Goal: Information Seeking & Learning: Learn about a topic

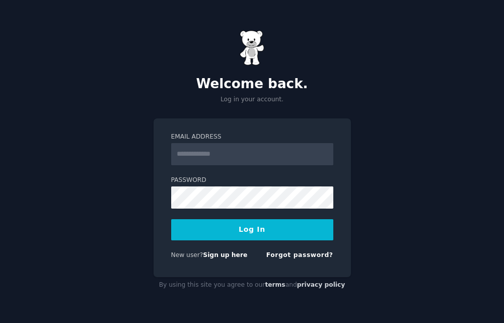
click at [222, 148] on input "Email Address" at bounding box center [252, 154] width 162 height 22
type input "**********"
click at [245, 244] on form "**********" at bounding box center [252, 197] width 162 height 131
click at [254, 232] on button "Log In" at bounding box center [252, 229] width 162 height 21
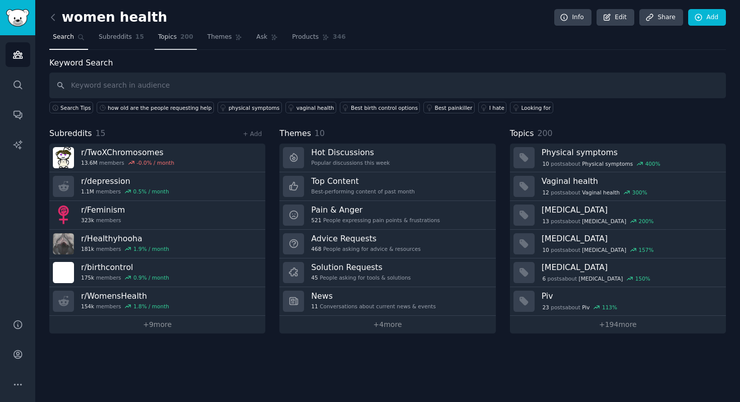
click at [162, 33] on span "Topics" at bounding box center [167, 37] width 19 height 9
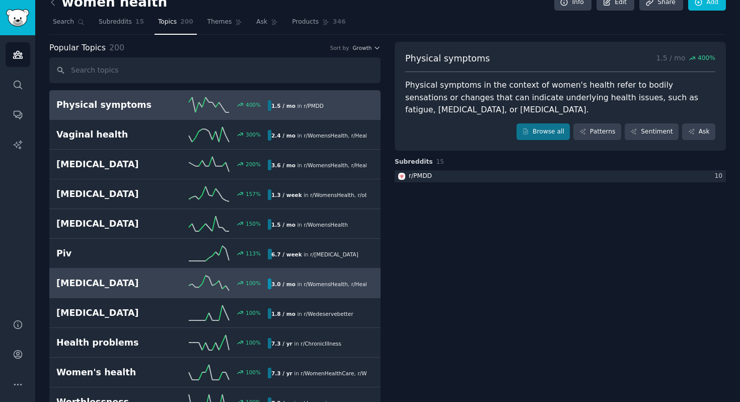
scroll to position [16, 0]
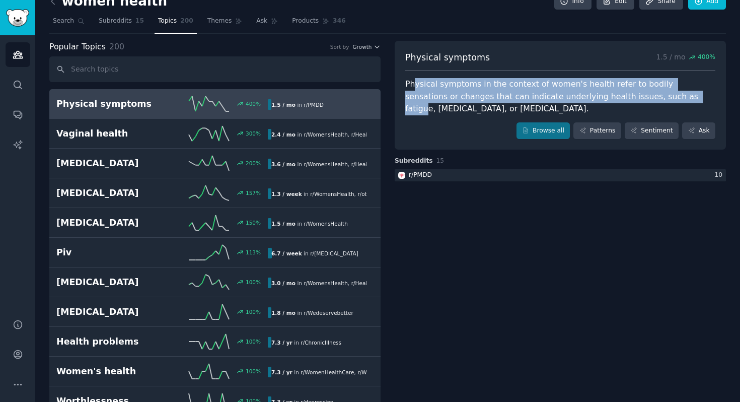
drag, startPoint x: 412, startPoint y: 82, endPoint x: 638, endPoint y: 101, distance: 227.2
click at [503, 101] on div "Physical symptoms in the context of women's health refer to bodily sensations o…" at bounding box center [560, 96] width 310 height 37
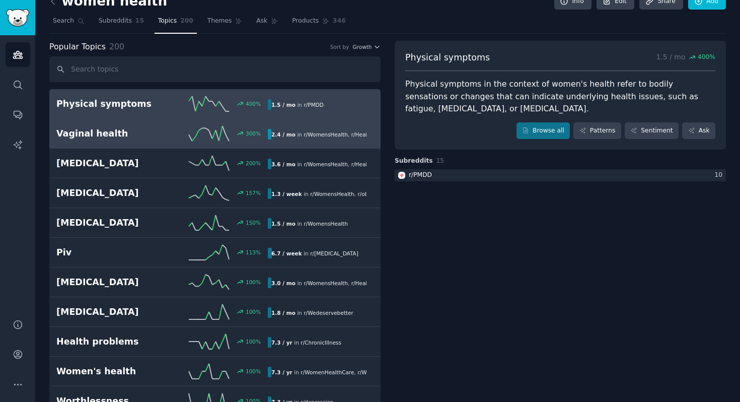
click at [92, 144] on link "Vaginal health 300 % 2.4 / mo in r/ WomensHealth , r/ Healthyhooha" at bounding box center [214, 134] width 331 height 30
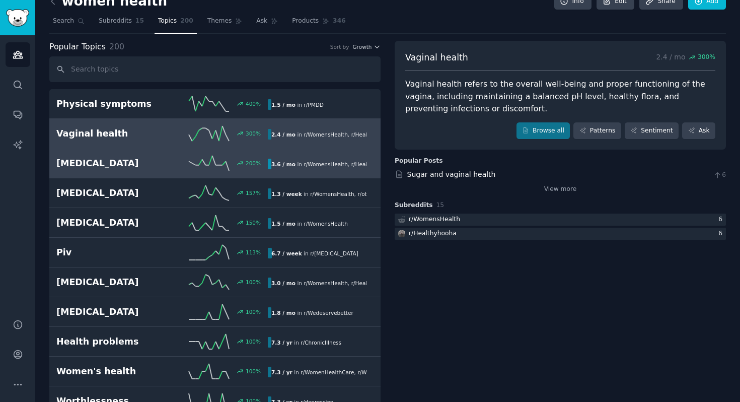
click at [117, 172] on link "Vaginal discharge 200 % 3.6 / mo in r/ WomensHealth , r/ Healthyhooha" at bounding box center [214, 163] width 331 height 30
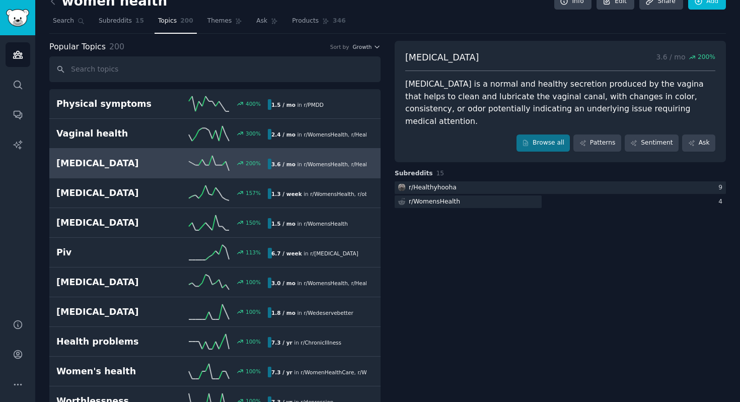
scroll to position [17, 0]
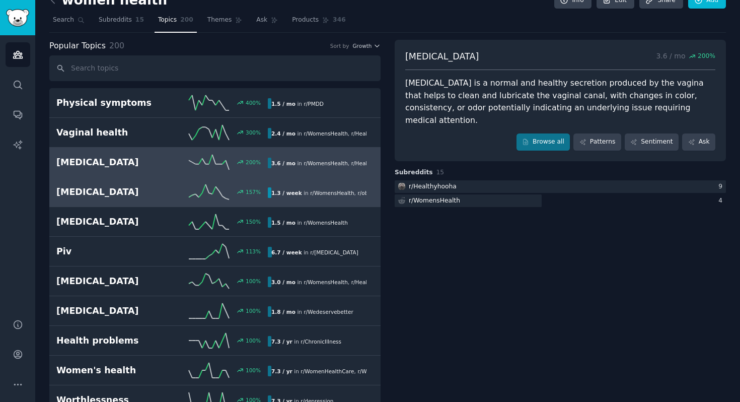
click at [152, 186] on h2 "[MEDICAL_DATA]" at bounding box center [109, 192] width 106 height 13
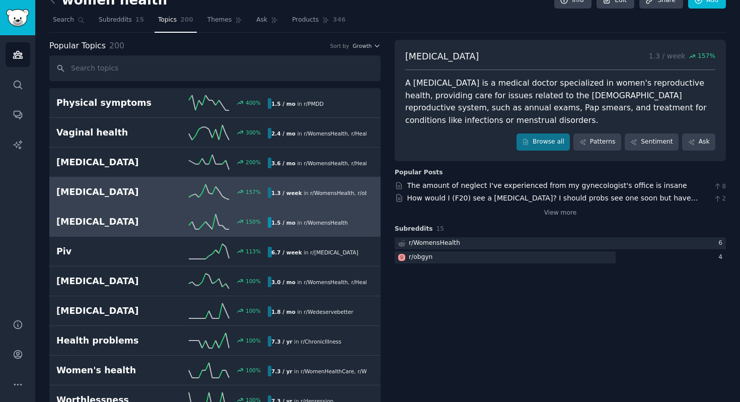
click at [129, 213] on link "Painful sex 150 % 1.5 / mo in r/ WomensHealth" at bounding box center [214, 222] width 331 height 30
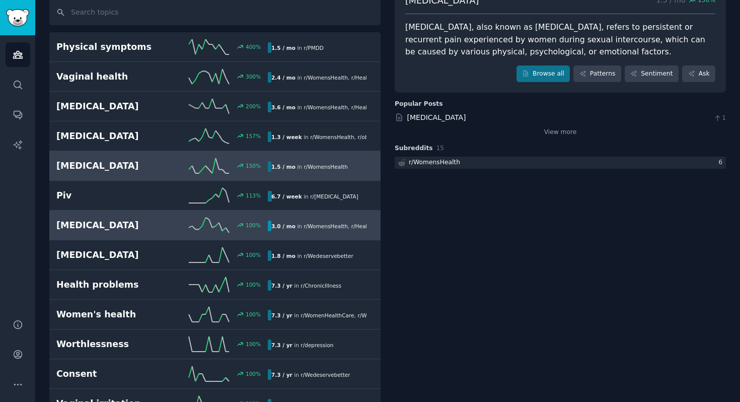
scroll to position [90, 0]
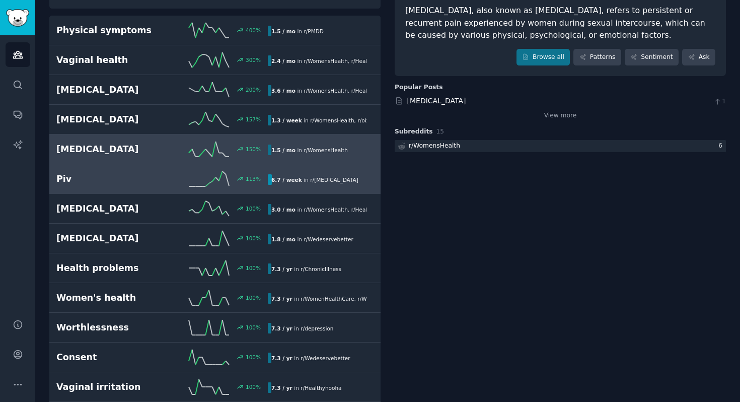
click at [127, 177] on h2 "Piv" at bounding box center [109, 179] width 106 height 13
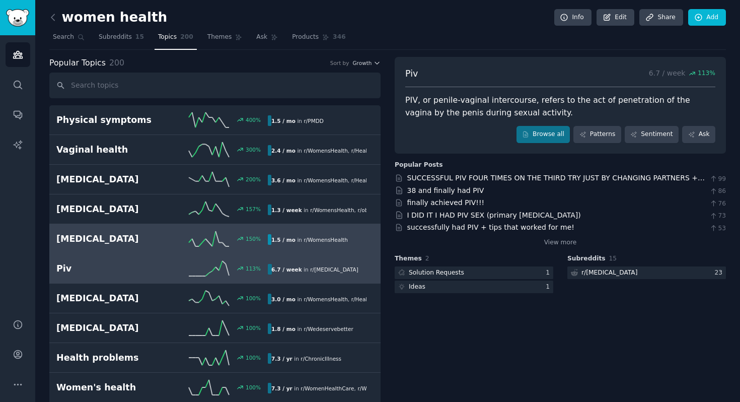
click at [119, 243] on h2 "Painful sex" at bounding box center [109, 238] width 106 height 13
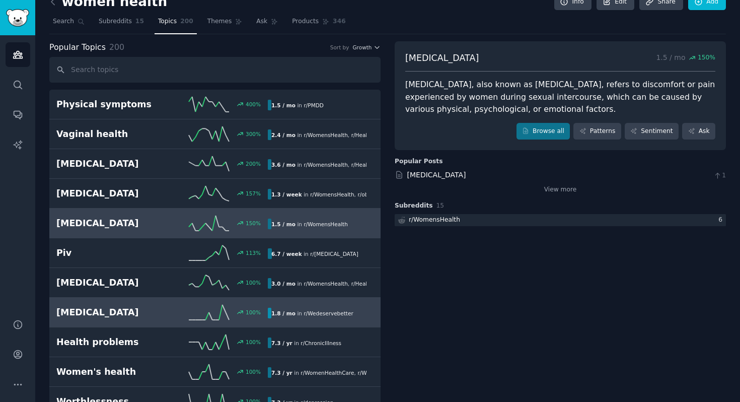
scroll to position [22, 0]
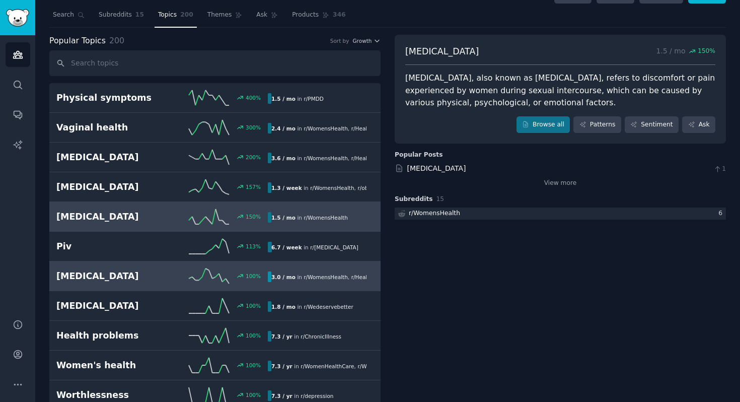
click at [114, 275] on h2 "[MEDICAL_DATA]" at bounding box center [109, 276] width 106 height 13
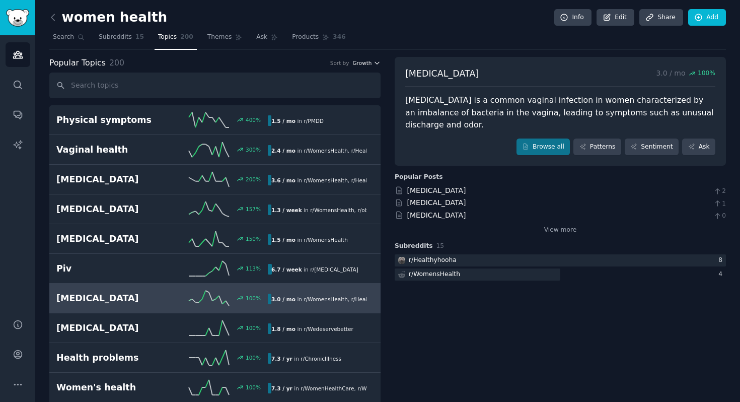
click at [365, 64] on span "Growth" at bounding box center [361, 62] width 19 height 7
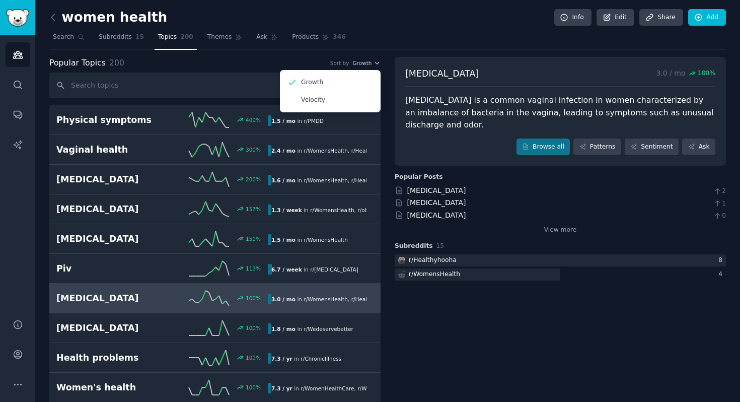
click at [230, 68] on div "Popular Topics 200 Sort by Growth Growth Velocity" at bounding box center [214, 63] width 331 height 13
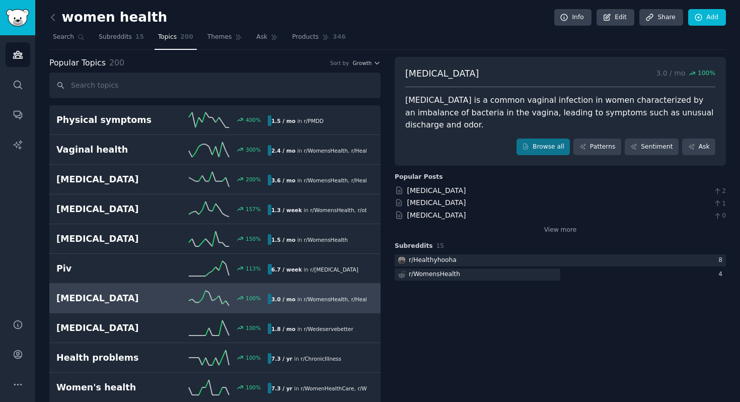
click at [369, 58] on div "Popular Topics 200 Sort by Growth" at bounding box center [214, 63] width 331 height 13
click at [367, 60] on span "Growth" at bounding box center [361, 62] width 19 height 7
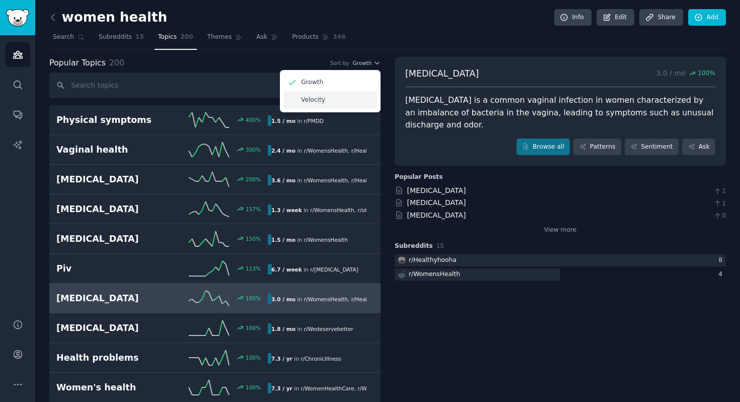
click at [336, 100] on div "Velocity" at bounding box center [330, 100] width 94 height 18
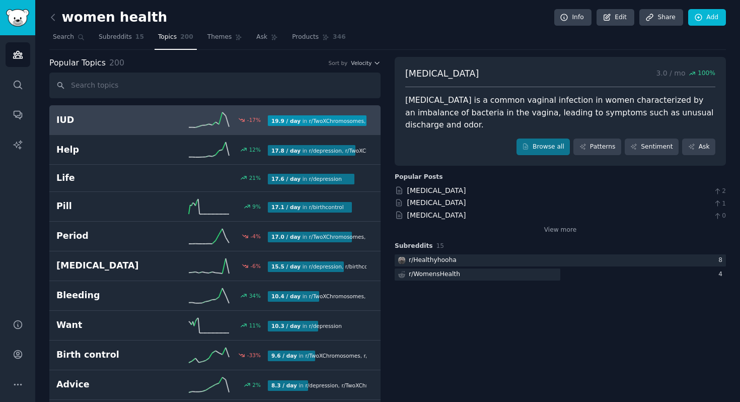
click at [95, 108] on link "IUD -17 % 19.9 / day in r/ TwoXChromosomes , r/ WomensHealth , and 3 other s" at bounding box center [214, 120] width 331 height 30
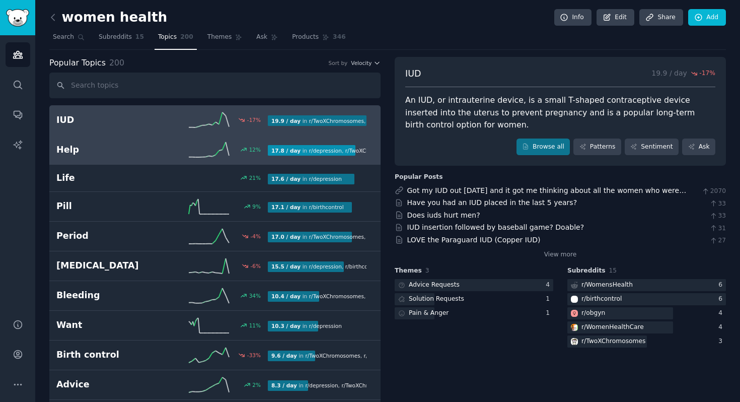
click at [96, 145] on h2 "Help" at bounding box center [109, 149] width 106 height 13
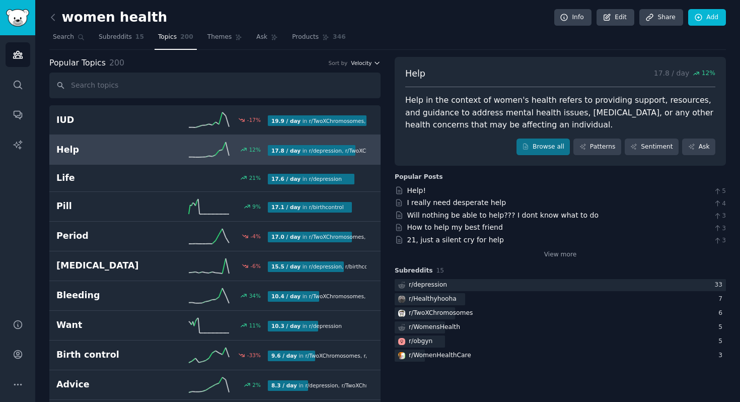
click at [365, 66] on span "Velocity" at bounding box center [361, 62] width 21 height 7
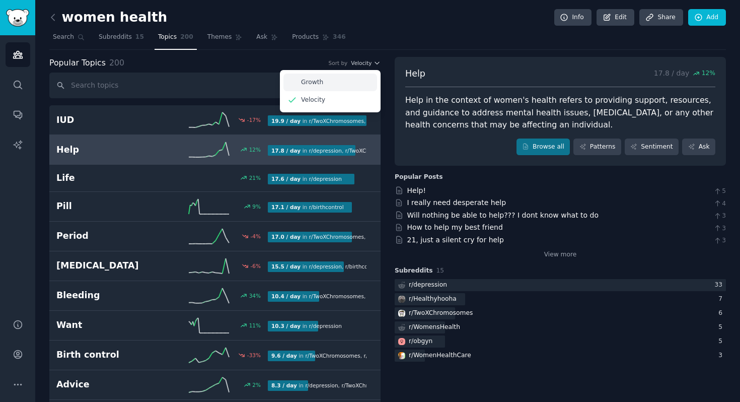
click at [357, 84] on div "Growth" at bounding box center [330, 82] width 94 height 18
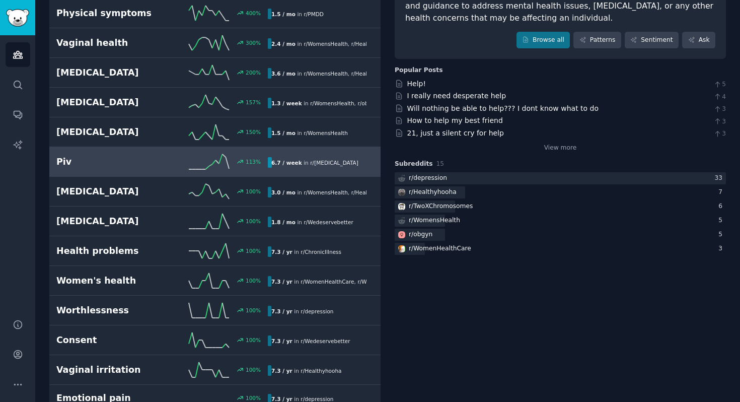
scroll to position [115, 0]
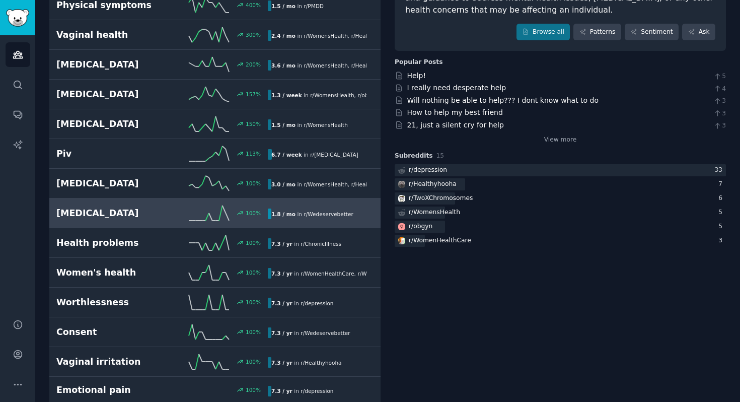
click at [137, 223] on link "Gaslighting 100 % 1.8 / mo in r/ Wedeservebetter" at bounding box center [214, 213] width 331 height 30
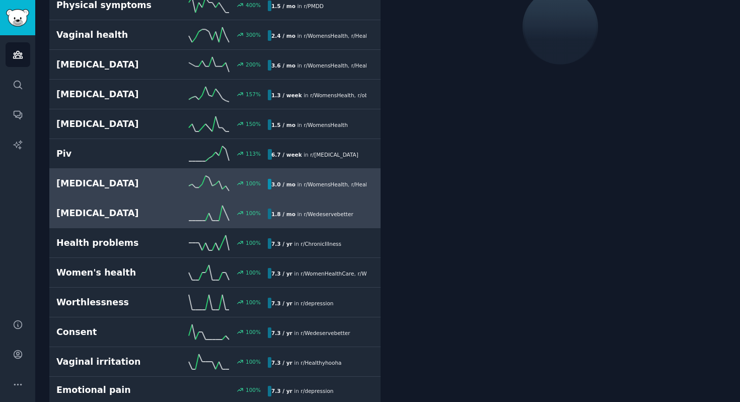
click at [138, 181] on h2 "[MEDICAL_DATA]" at bounding box center [109, 183] width 106 height 13
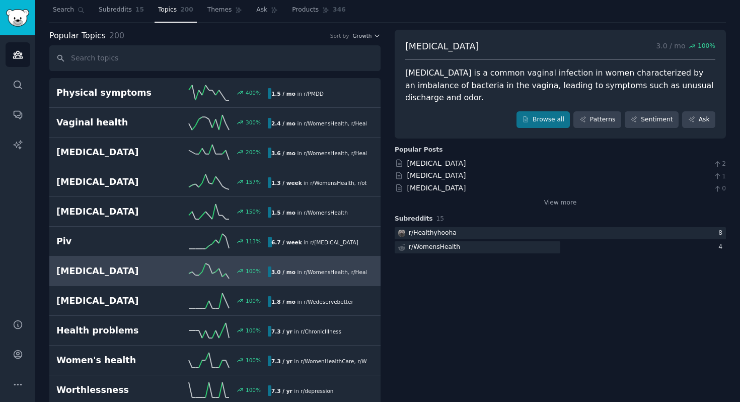
scroll to position [28, 0]
click at [437, 159] on link "[MEDICAL_DATA]" at bounding box center [436, 163] width 59 height 8
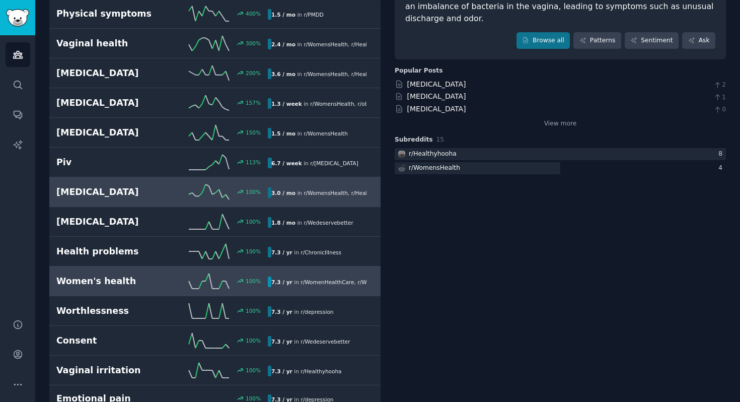
scroll to position [113, 0]
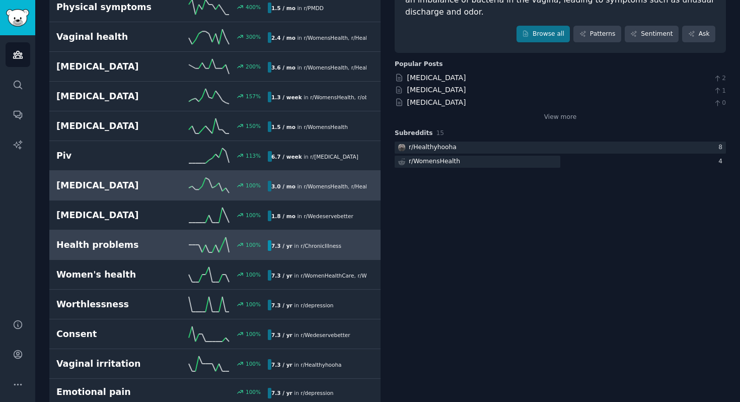
click at [123, 253] on link "Health problems 100 % 7.3 / yr in r/ ChronicIllness" at bounding box center [214, 245] width 331 height 30
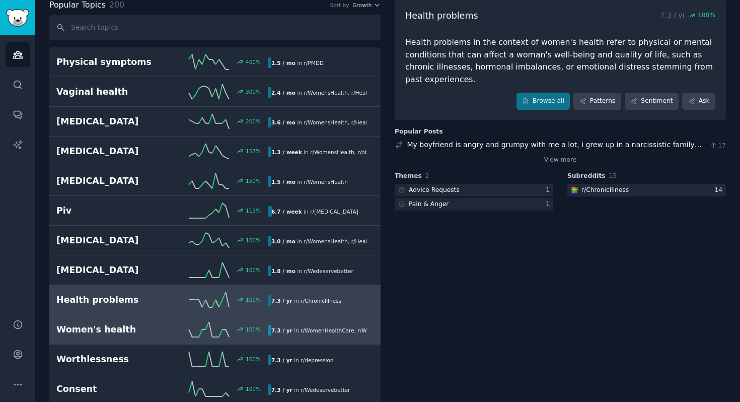
scroll to position [55, 0]
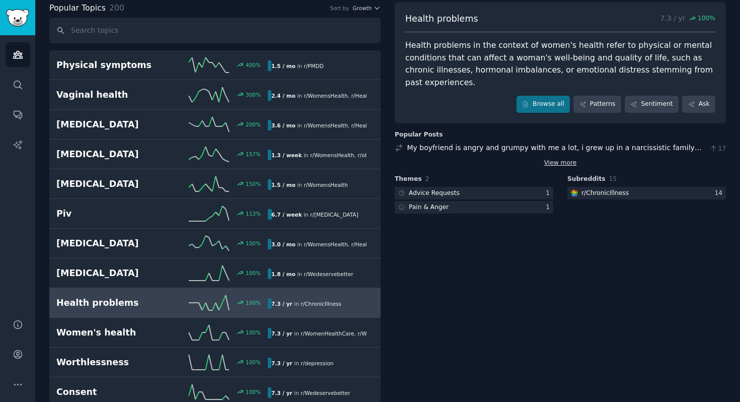
click at [503, 166] on link "View more" at bounding box center [560, 163] width 33 height 9
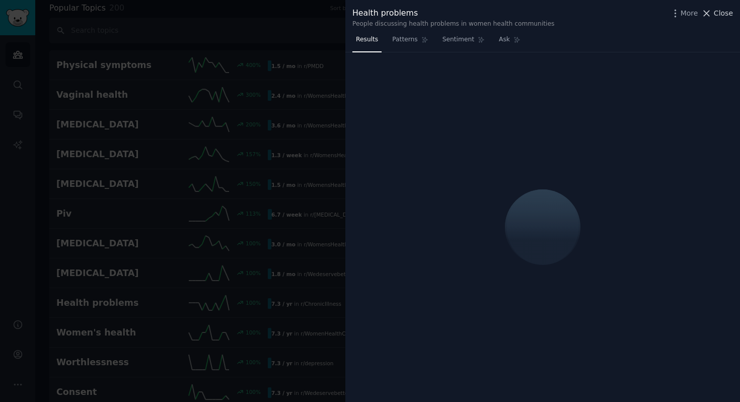
click at [503, 16] on span "Close" at bounding box center [723, 13] width 19 height 11
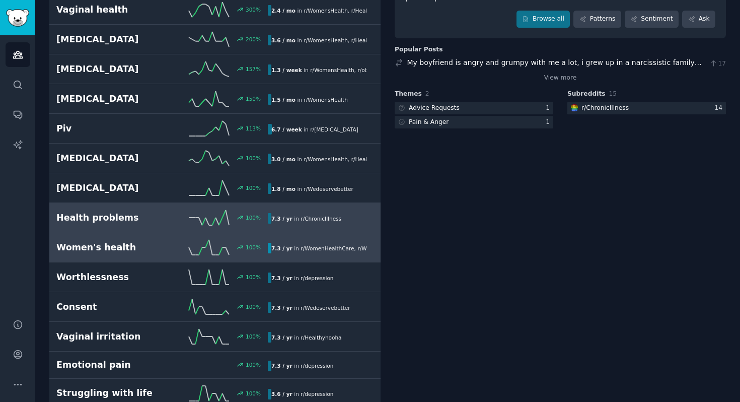
scroll to position [144, 0]
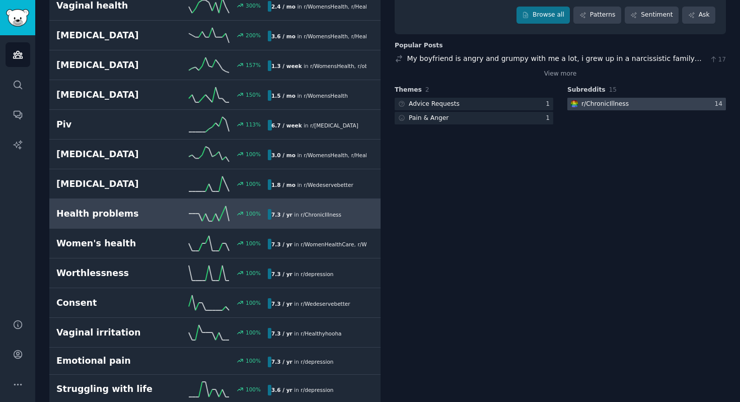
click at [503, 105] on div "r/ ChronicIllness" at bounding box center [604, 104] width 47 height 9
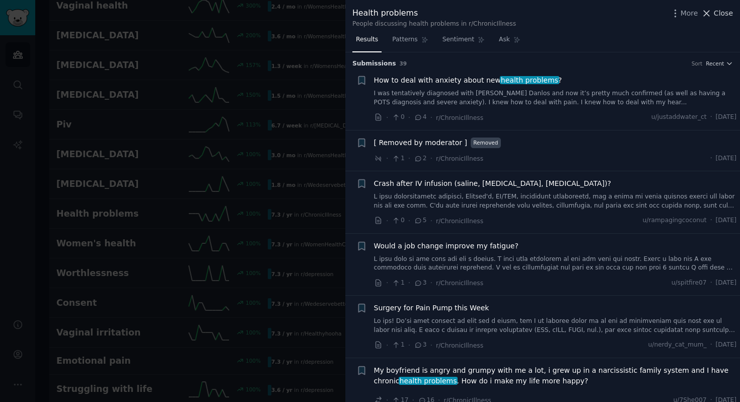
click at [503, 16] on span "Close" at bounding box center [723, 13] width 19 height 11
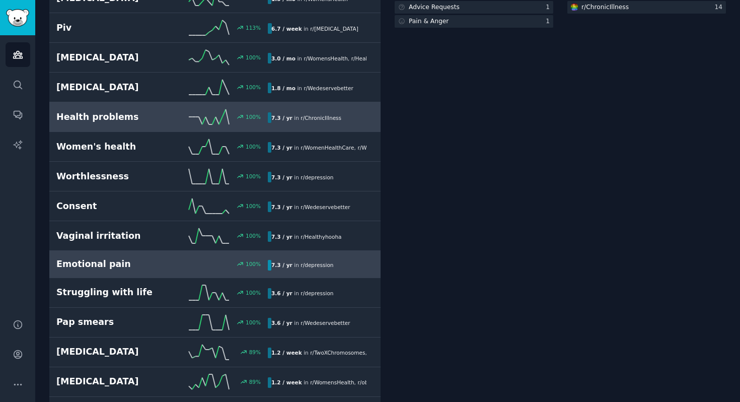
scroll to position [242, 0]
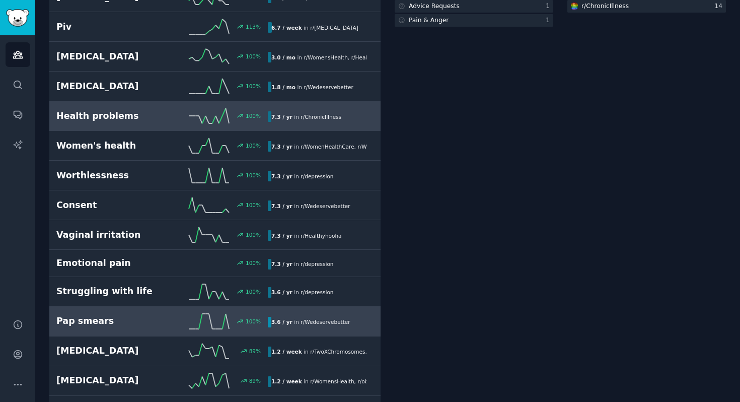
click at [107, 315] on h2 "Pap smears" at bounding box center [109, 320] width 106 height 13
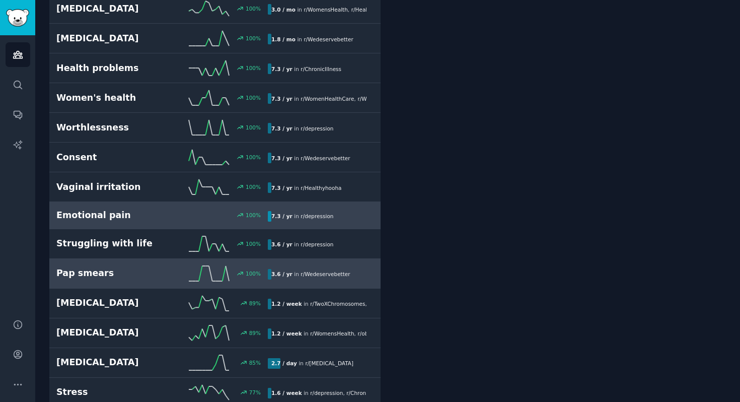
scroll to position [264, 0]
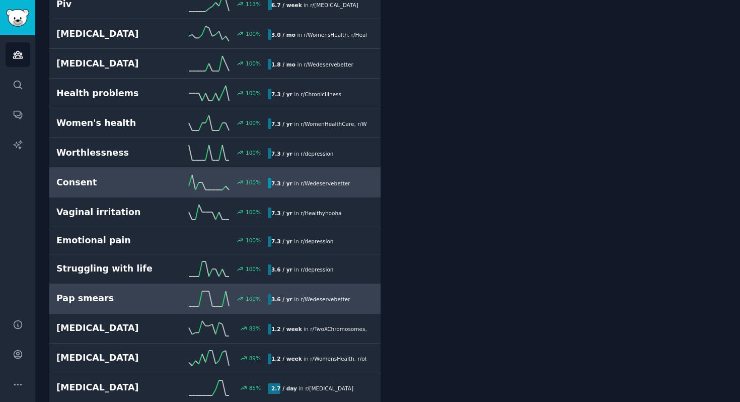
click at [116, 172] on link "Consent 100 % 7.3 / yr in r/ Wedeservebetter" at bounding box center [214, 183] width 331 height 30
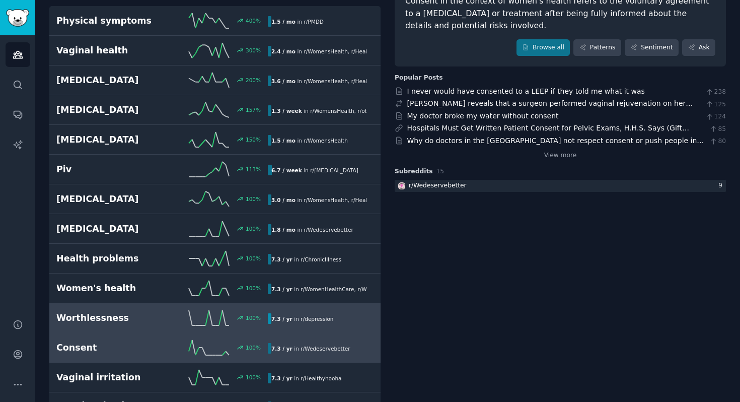
scroll to position [101, 0]
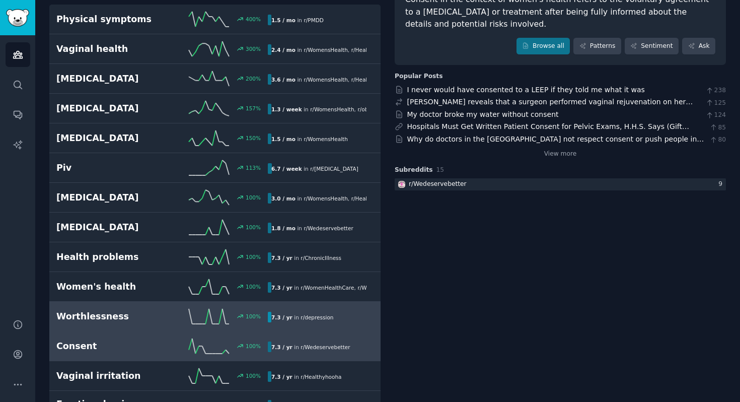
click at [152, 312] on h2 "Worthlessness" at bounding box center [109, 316] width 106 height 13
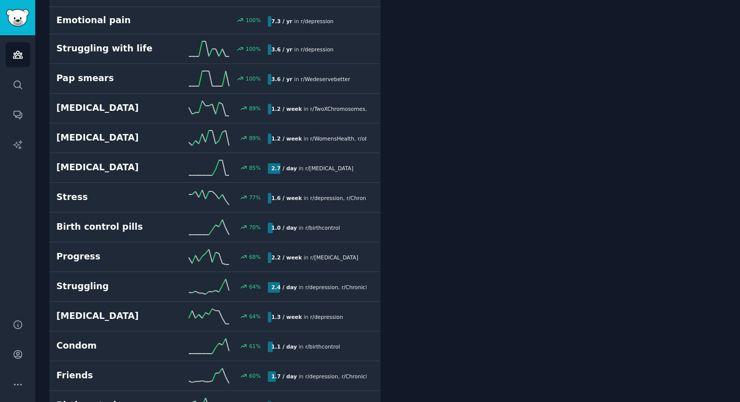
scroll to position [619, 0]
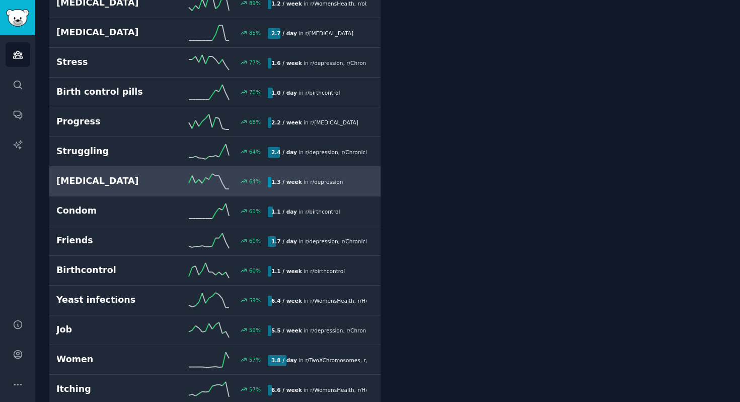
click at [141, 185] on h2 "Suicidal ideation" at bounding box center [109, 181] width 106 height 13
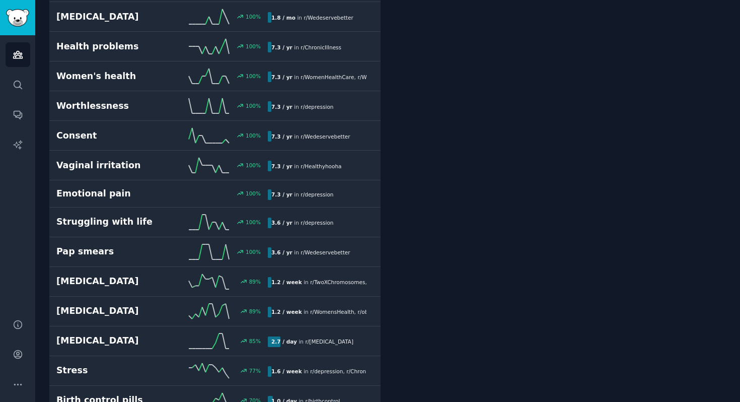
scroll to position [472, 0]
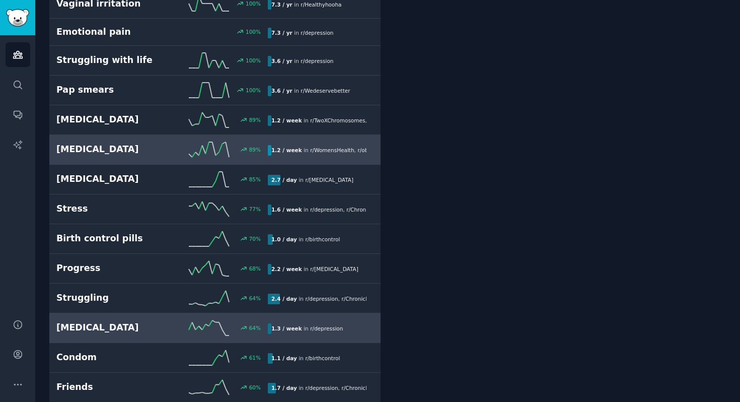
click at [135, 150] on h2 "Endometriosis" at bounding box center [109, 149] width 106 height 13
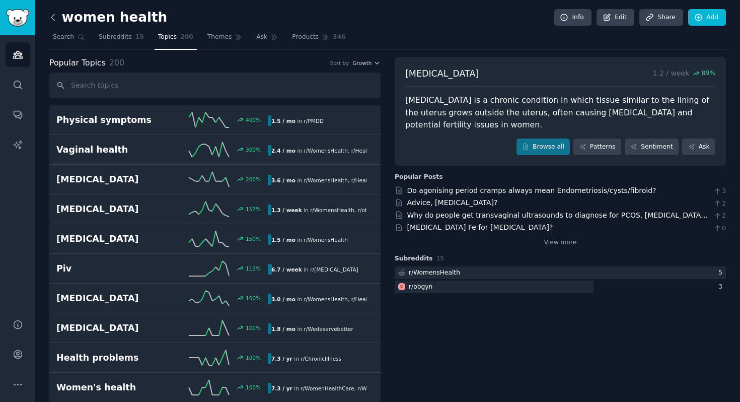
click at [53, 16] on icon at bounding box center [52, 17] width 3 height 6
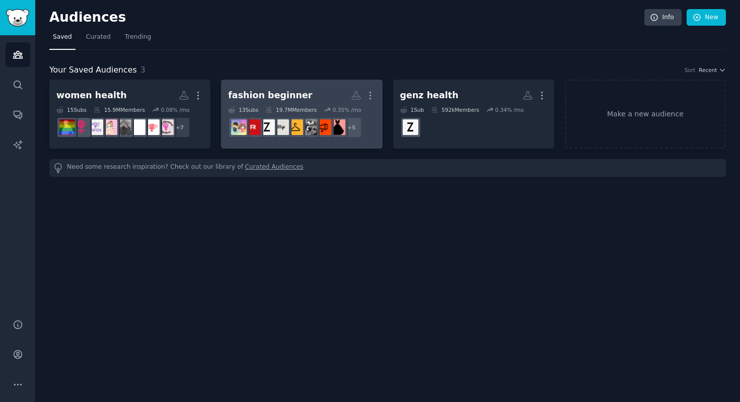
click at [305, 95] on h2 "fashion beginner More" at bounding box center [301, 96] width 147 height 18
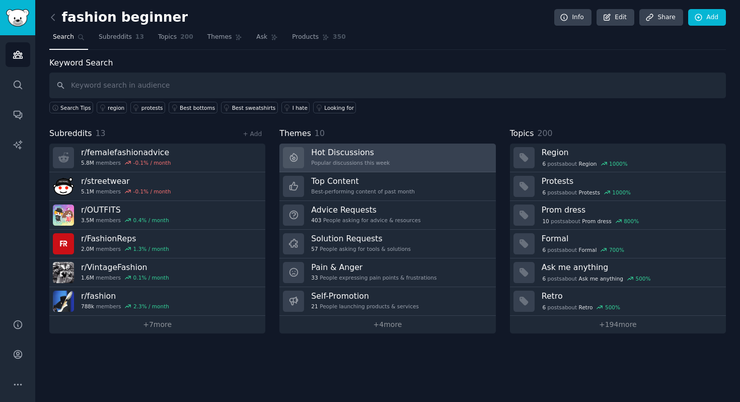
click at [355, 154] on h3 "Hot Discussions" at bounding box center [350, 152] width 78 height 11
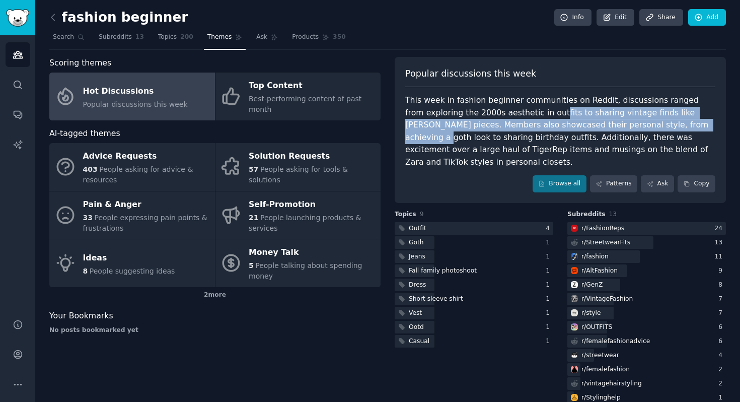
drag, startPoint x: 534, startPoint y: 118, endPoint x: 660, endPoint y: 125, distance: 126.0
click at [503, 125] on div "This week in fashion beginner communities on Reddit, discussions ranged from ex…" at bounding box center [560, 131] width 310 height 74
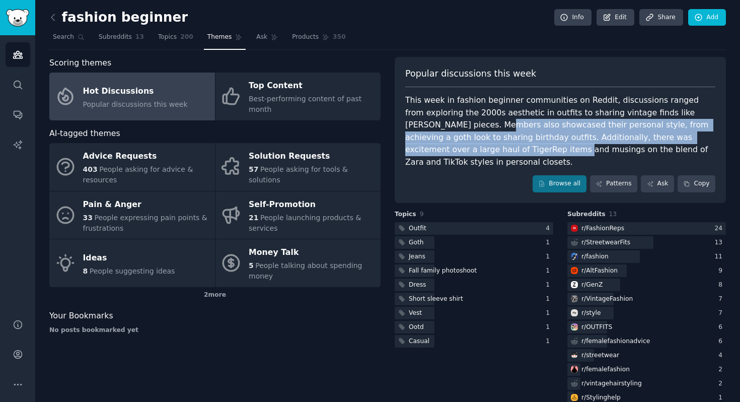
drag, startPoint x: 439, startPoint y: 128, endPoint x: 458, endPoint y: 144, distance: 25.3
click at [458, 144] on div "This week in fashion beginner communities on Reddit, discussions ranged from ex…" at bounding box center [560, 131] width 310 height 74
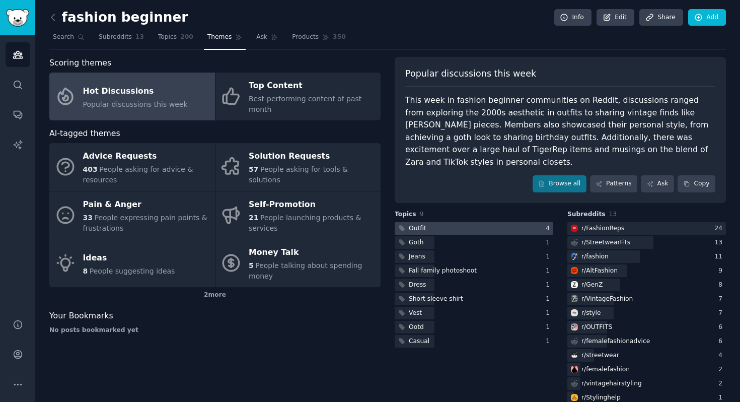
click at [442, 225] on div at bounding box center [473, 228] width 159 height 13
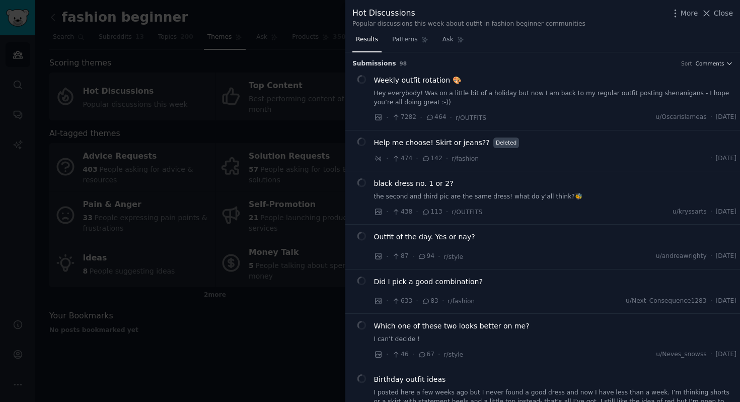
click at [410, 143] on span "Help me choose! Skirt or jeans??" at bounding box center [432, 142] width 116 height 11
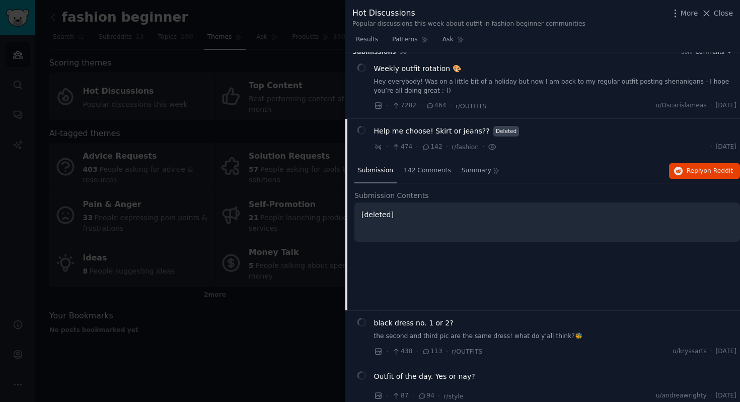
scroll to position [8, 0]
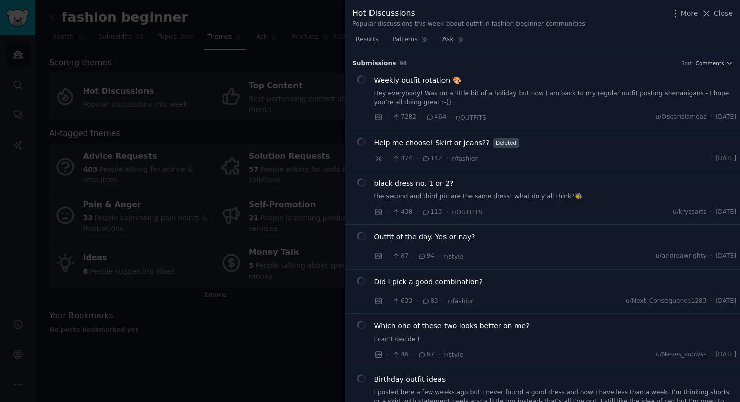
click at [390, 76] on span "Weekly outfit rotation 🎨" at bounding box center [417, 80] width 87 height 11
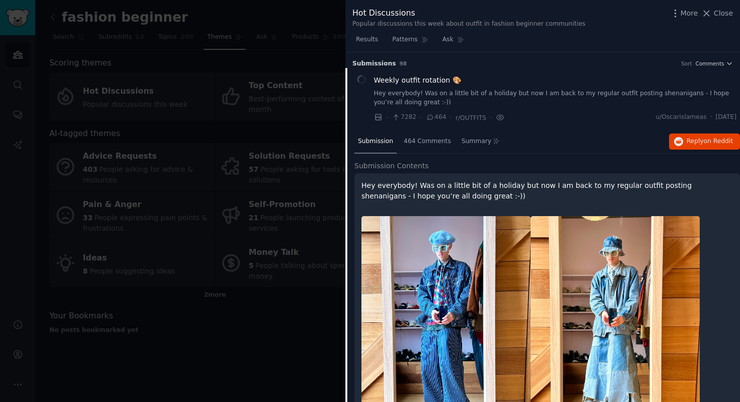
click at [405, 80] on span "Weekly outfit rotation 🎨" at bounding box center [417, 80] width 87 height 11
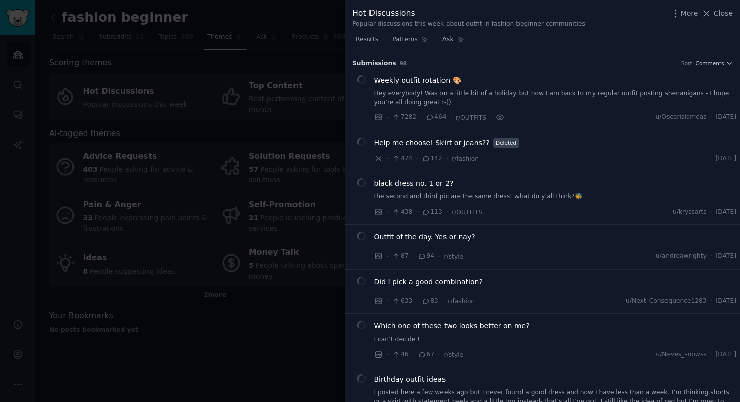
scroll to position [16, 0]
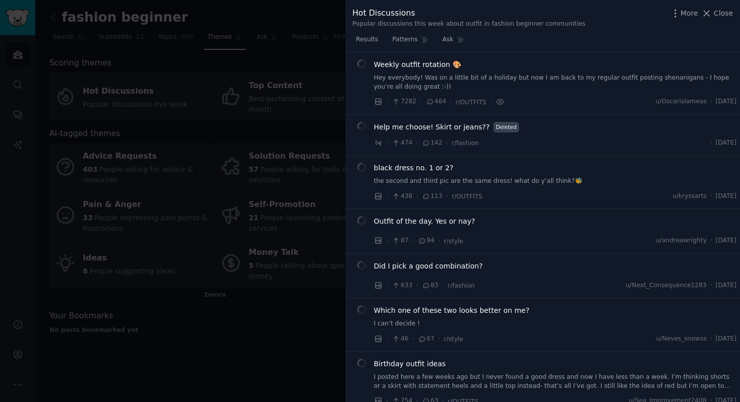
click at [398, 66] on span "Weekly outfit rotation 🎨" at bounding box center [417, 64] width 87 height 11
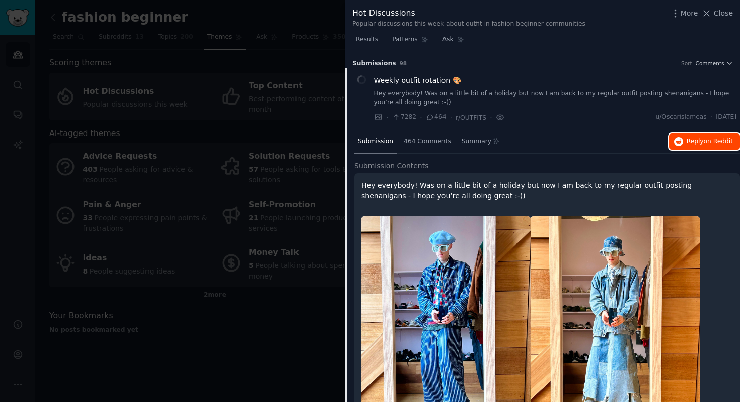
click at [714, 135] on button "Reply on Reddit" at bounding box center [704, 141] width 71 height 16
click at [298, 140] on div at bounding box center [370, 201] width 740 height 402
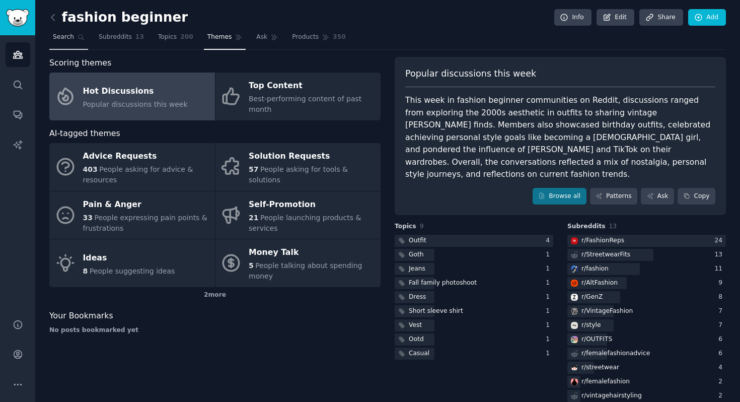
click at [62, 42] on link "Search" at bounding box center [68, 39] width 39 height 21
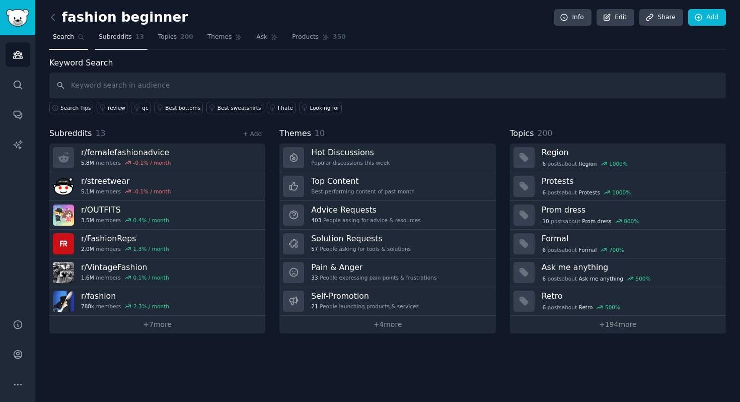
click at [117, 36] on span "Subreddits" at bounding box center [115, 37] width 33 height 9
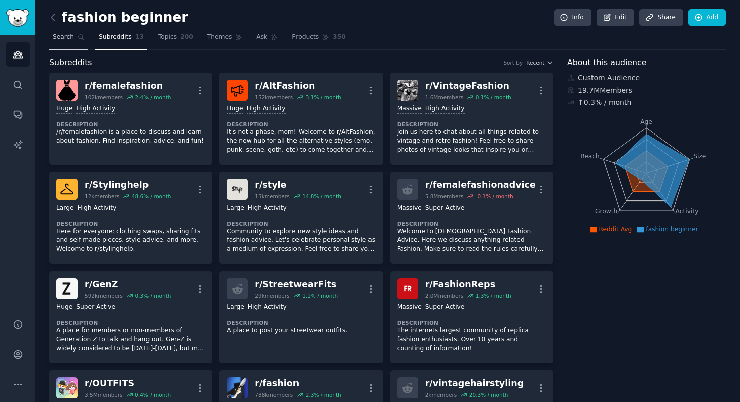
click at [76, 37] on link "Search" at bounding box center [68, 39] width 39 height 21
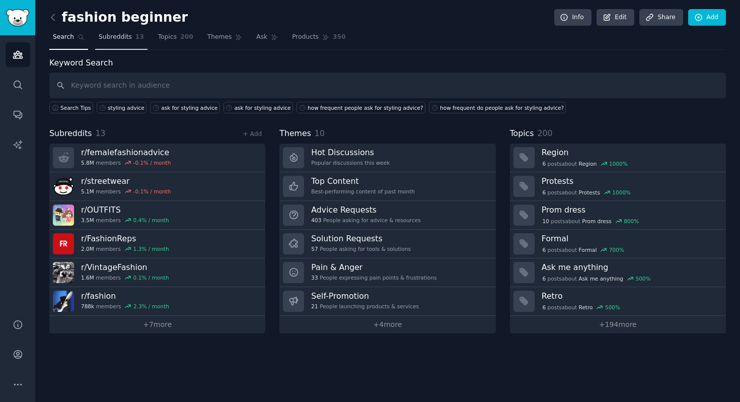
click at [106, 39] on span "Subreddits" at bounding box center [115, 37] width 33 height 9
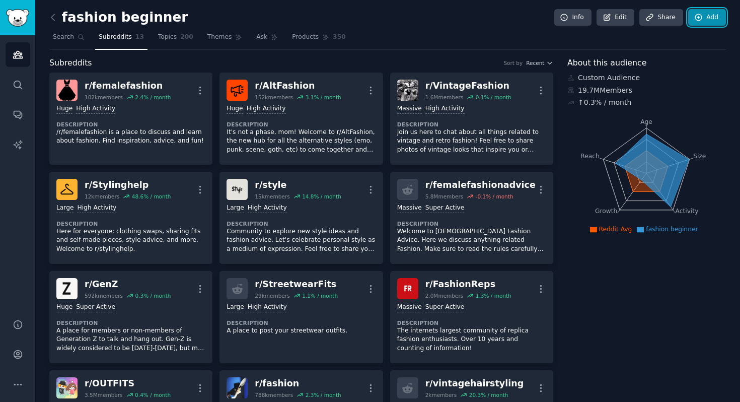
click at [692, 22] on link "Add" at bounding box center [707, 17] width 38 height 17
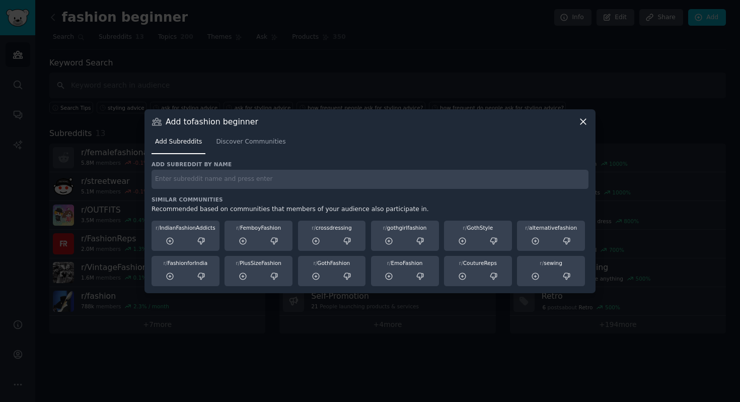
click at [397, 204] on div "Similar Communities Recommended based on communities that members of your audie…" at bounding box center [369, 241] width 437 height 90
click at [384, 189] on div "Add subreddit by name Similar Communities Recommended based on communities that…" at bounding box center [369, 223] width 437 height 125
click at [383, 183] on input "text" at bounding box center [369, 180] width 437 height 20
type input "r/fashion"
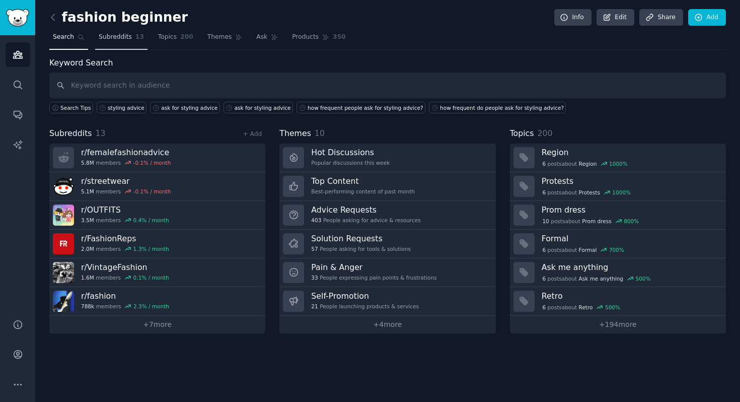
click at [120, 35] on span "Subreddits" at bounding box center [115, 37] width 33 height 9
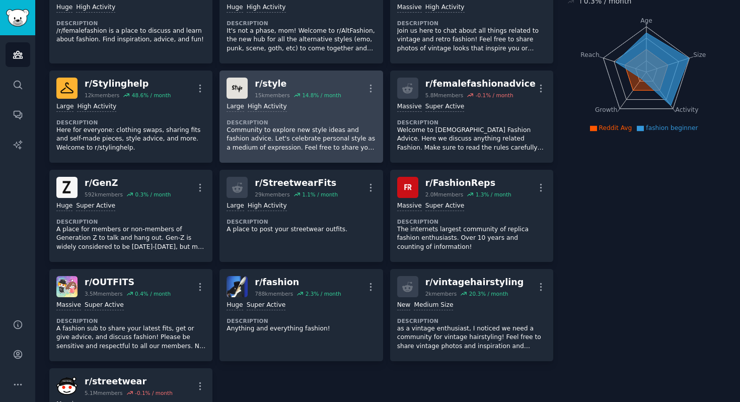
scroll to position [102, 0]
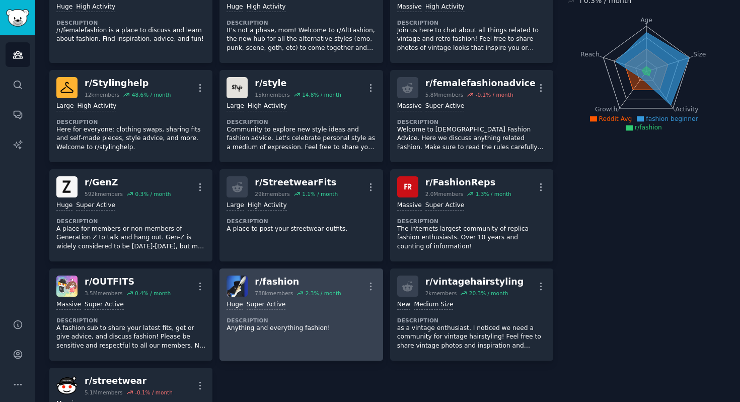
click at [347, 347] on link "r/ fashion 788k members 2.3 % / month More Huge Super Active Description Anythi…" at bounding box center [300, 314] width 163 height 92
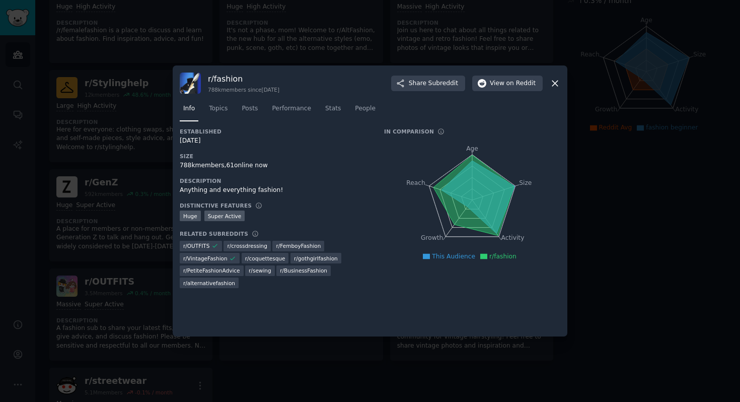
click at [346, 347] on div at bounding box center [370, 201] width 740 height 402
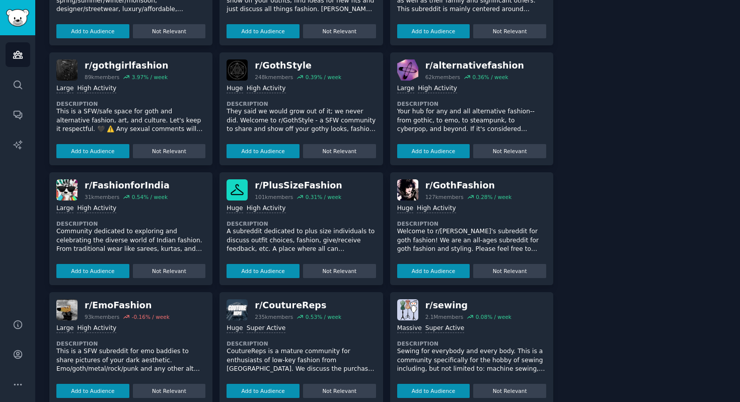
scroll to position [675, 0]
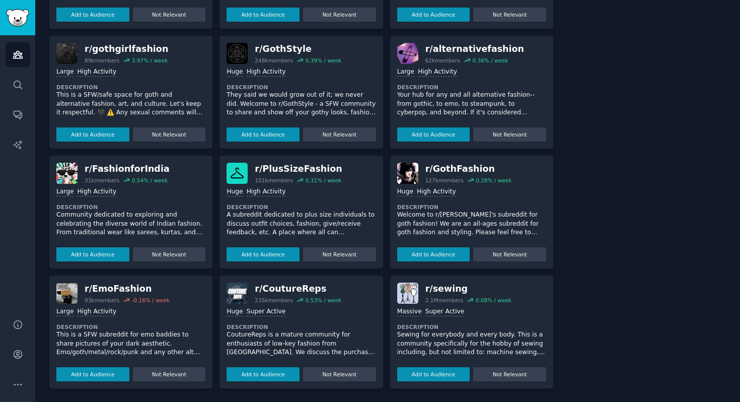
click at [436, 291] on div "r/ sewing" at bounding box center [468, 288] width 86 height 13
click at [415, 296] on img at bounding box center [407, 292] width 21 height 21
click at [406, 297] on img at bounding box center [407, 292] width 21 height 21
click at [293, 165] on div "r/ PlusSizeFashion" at bounding box center [298, 169] width 87 height 13
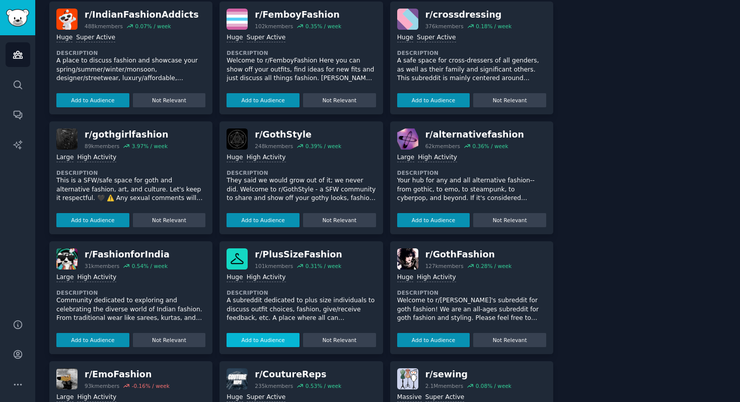
click at [272, 341] on button "Add to Audience" at bounding box center [262, 340] width 73 height 14
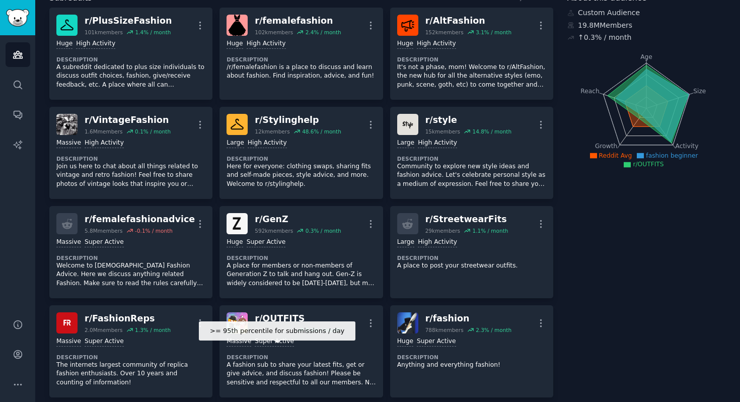
scroll to position [68, 0]
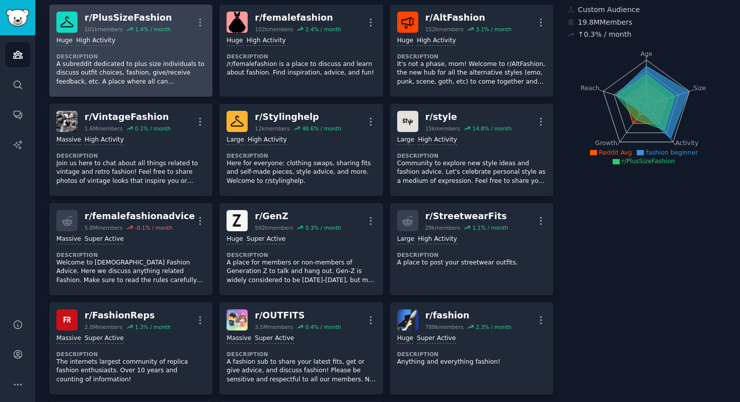
click at [121, 19] on div "r/ PlusSizeFashion" at bounding box center [128, 18] width 87 height 13
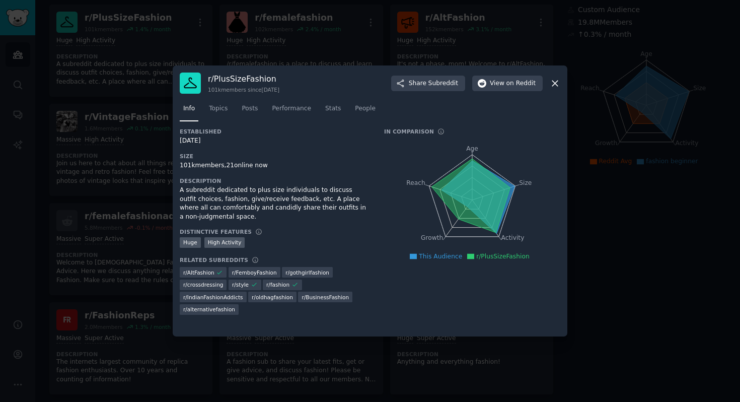
click at [558, 85] on icon at bounding box center [554, 83] width 11 height 11
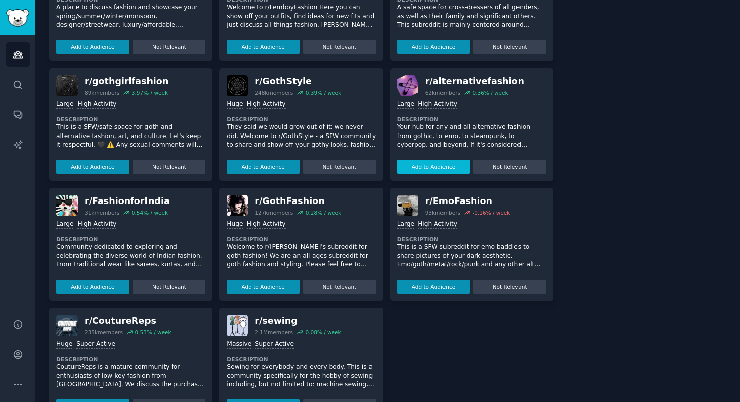
scroll to position [675, 0]
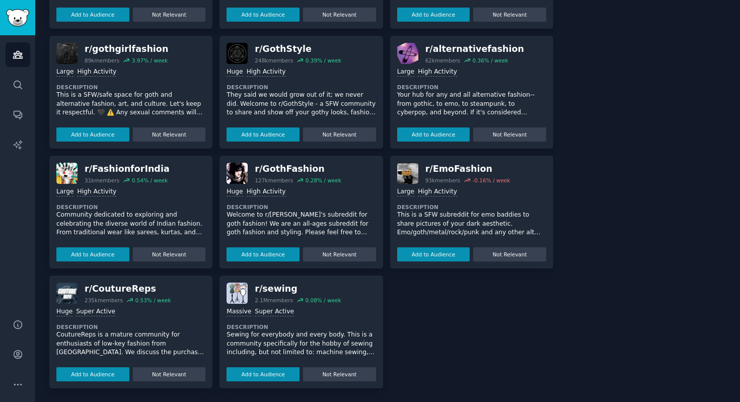
click at [282, 336] on p "Sewing for everybody and every body. This is a community specifically for the h…" at bounding box center [300, 343] width 149 height 27
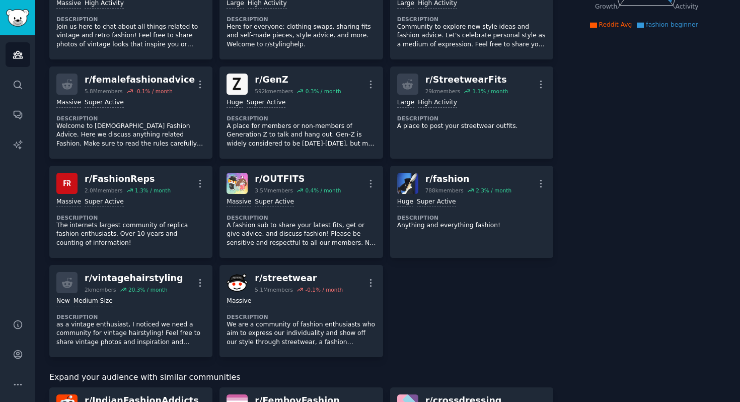
scroll to position [0, 0]
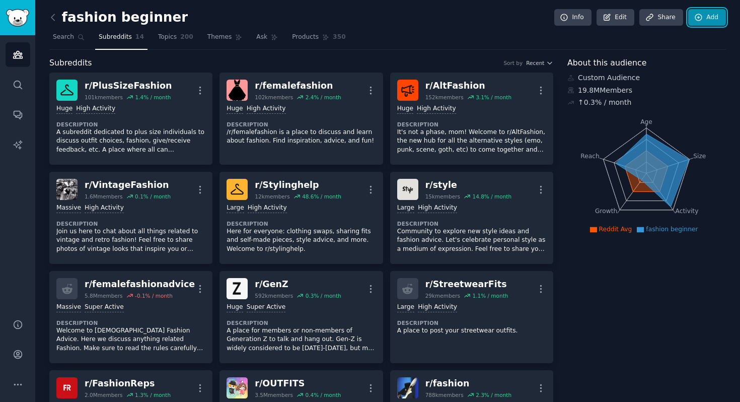
click at [699, 18] on icon at bounding box center [698, 17] width 7 height 7
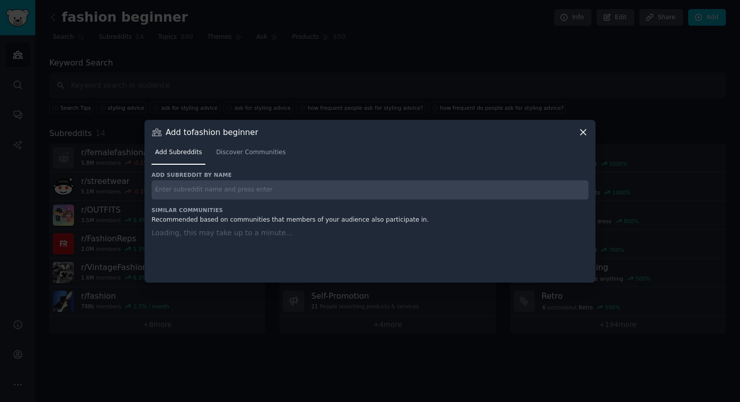
click at [218, 198] on input "text" at bounding box center [369, 190] width 437 height 20
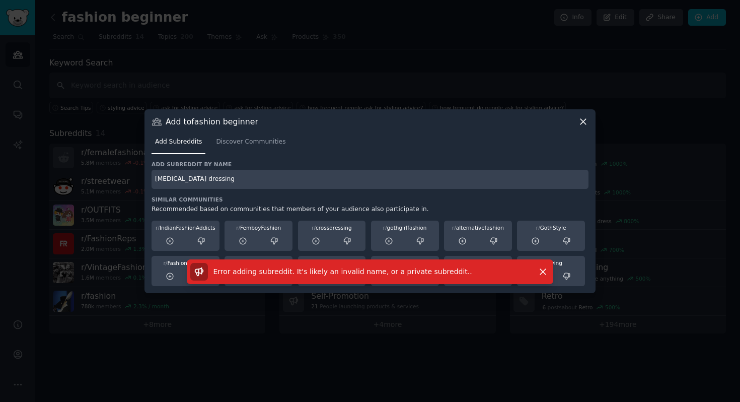
click at [185, 180] on input "dopamine dressing" at bounding box center [369, 180] width 437 height 20
click at [187, 181] on input "dopamine dressing" at bounding box center [369, 180] width 437 height 20
type input "dopaminedressing"
click at [243, 143] on span "Discover Communities" at bounding box center [250, 141] width 69 height 9
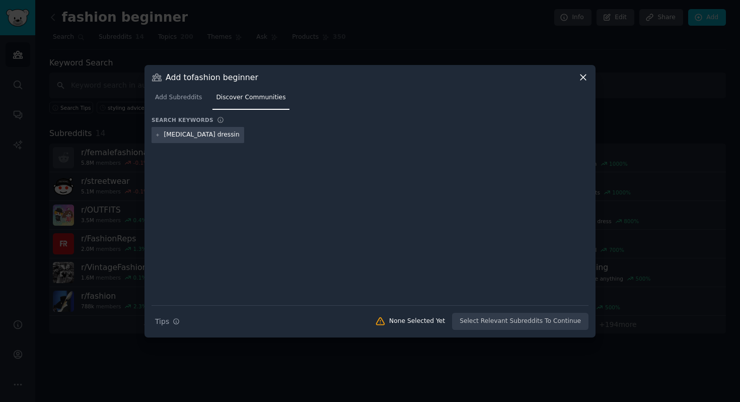
type input "dopamine dressing"
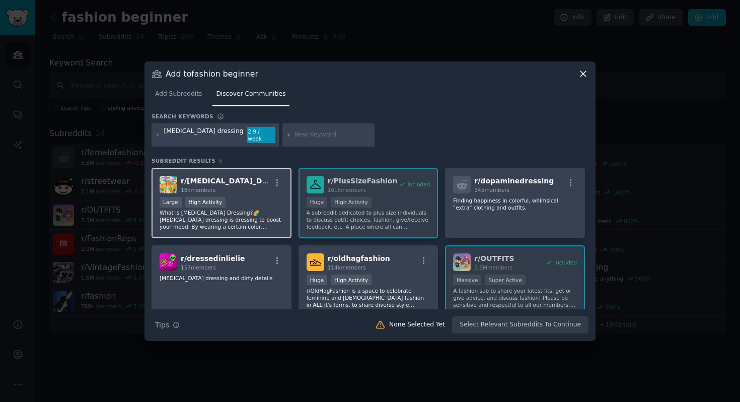
click at [274, 176] on div "r/ Dopamine_Dressing 18k members" at bounding box center [222, 185] width 124 height 18
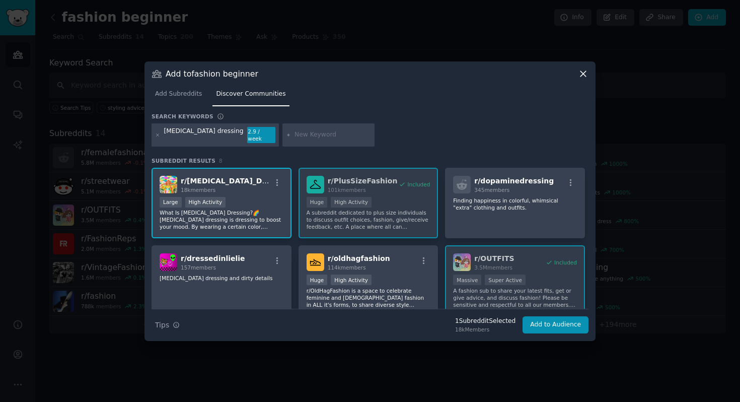
click at [422, 202] on div "r/ Dopamine_Dressing 18k members >= 80th percentile for submissions / day Large…" at bounding box center [369, 281] width 437 height 226
click at [554, 319] on button "Add to Audience" at bounding box center [555, 324] width 66 height 17
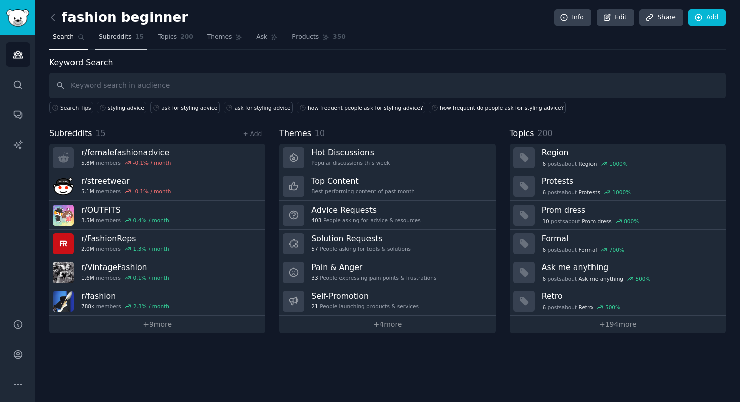
click at [120, 38] on span "Subreddits" at bounding box center [115, 37] width 33 height 9
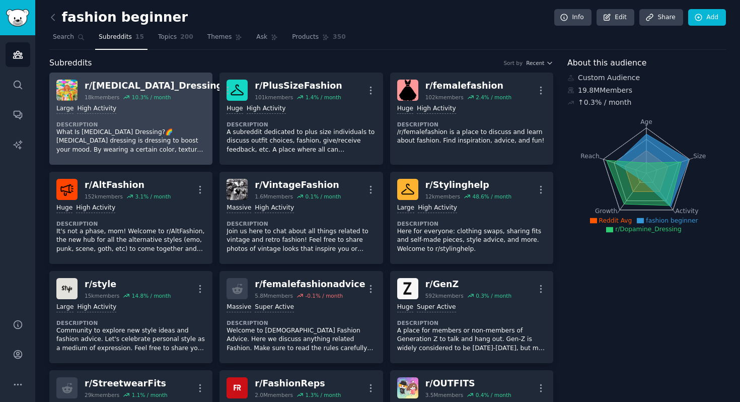
click at [169, 117] on div "Large High Activity Description What Is Dopamine Dressing?🌈 Dopamine dressing i…" at bounding box center [130, 129] width 149 height 57
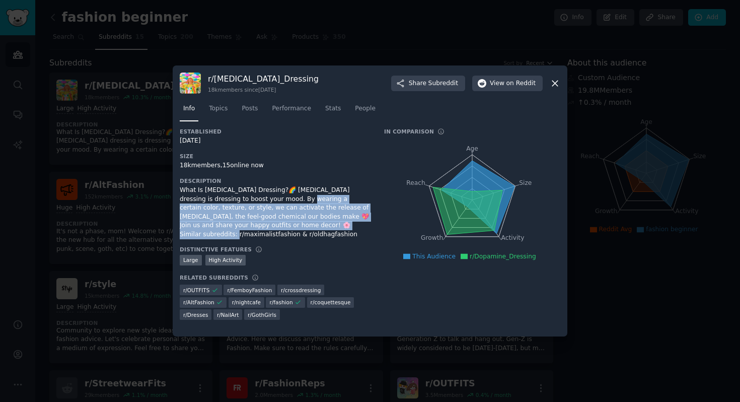
drag, startPoint x: 315, startPoint y: 222, endPoint x: 279, endPoint y: 203, distance: 40.7
click at [278, 203] on div "What Is [MEDICAL_DATA] Dressing?🌈 [MEDICAL_DATA] dressing is dressing to boost …" at bounding box center [275, 212] width 190 height 53
click at [279, 203] on div "What Is [MEDICAL_DATA] Dressing?🌈 [MEDICAL_DATA] dressing is dressing to boost …" at bounding box center [275, 212] width 190 height 53
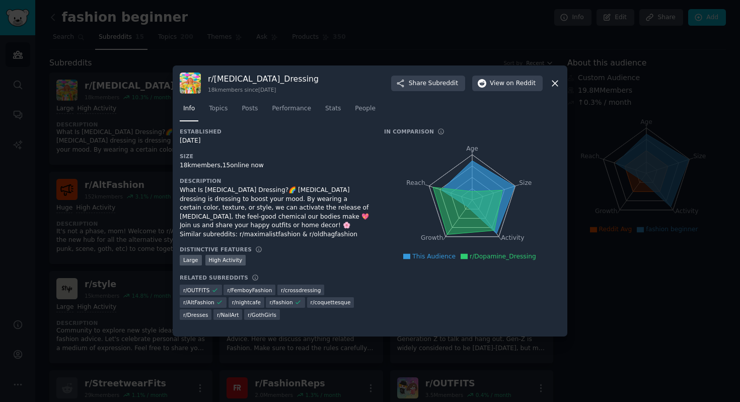
click at [18, 217] on div at bounding box center [370, 201] width 740 height 402
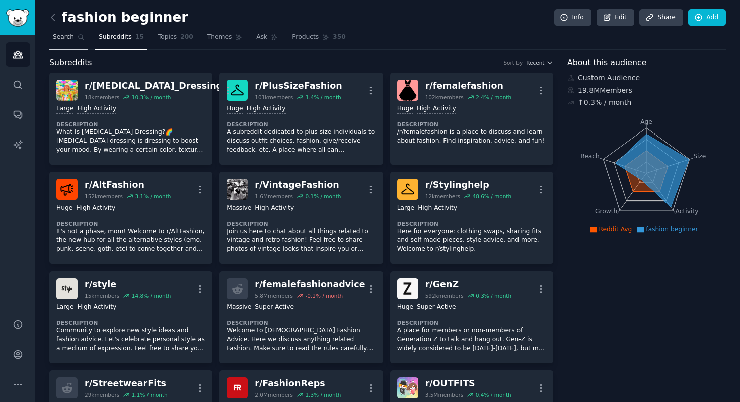
click at [63, 43] on link "Search" at bounding box center [68, 39] width 39 height 21
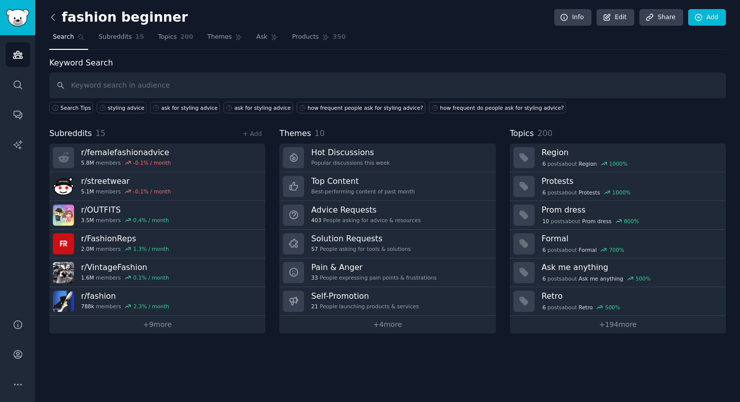
click at [54, 20] on icon at bounding box center [53, 17] width 11 height 11
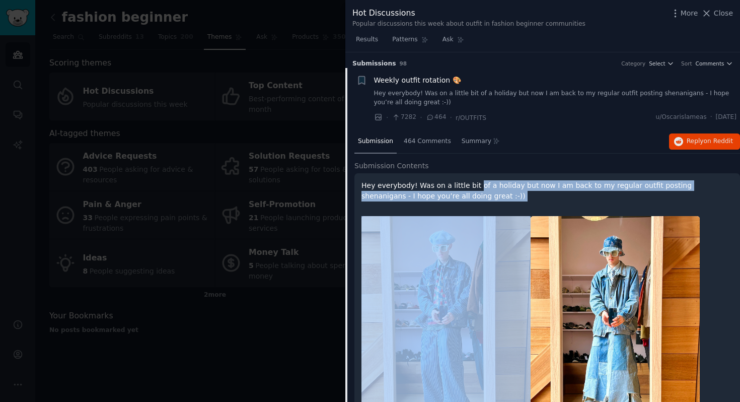
drag, startPoint x: 469, startPoint y: 207, endPoint x: 472, endPoint y: 187, distance: 20.4
click at [472, 187] on p "Hey everybody! Was on a little bit of a holiday but now I am back to my regular…" at bounding box center [546, 190] width 371 height 21
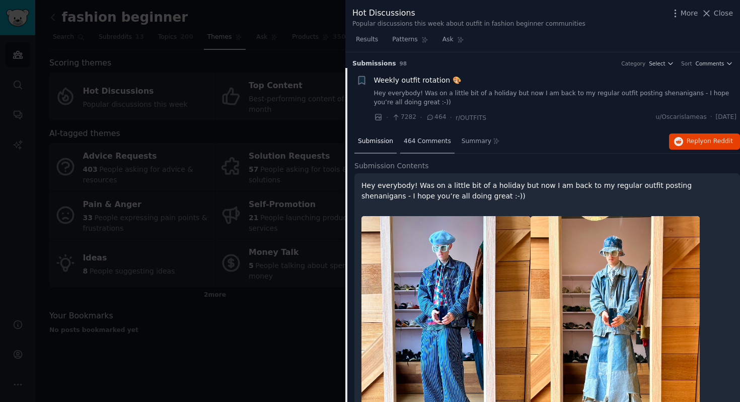
click at [443, 141] on span "464 Comments" at bounding box center [427, 141] width 47 height 9
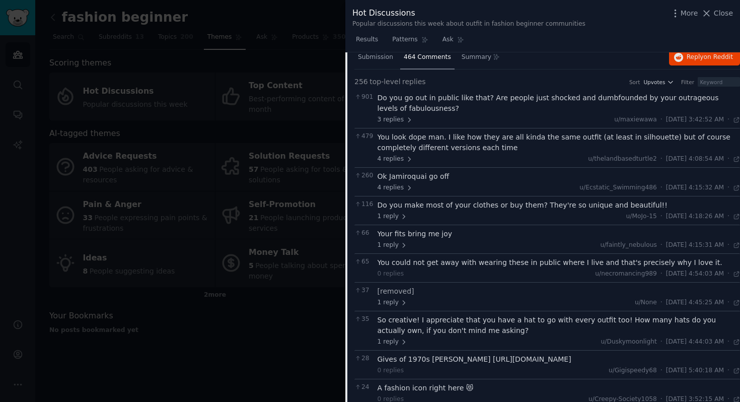
scroll to position [84, 0]
click at [387, 220] on span "1 reply" at bounding box center [392, 216] width 30 height 9
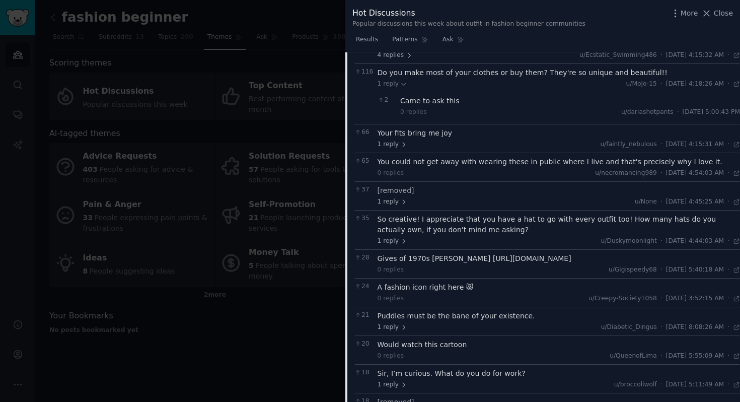
scroll to position [218, 0]
click at [432, 261] on div "Gives of 1970s Elton John vibe https://imgur.com/a/kgncpAf" at bounding box center [558, 257] width 363 height 11
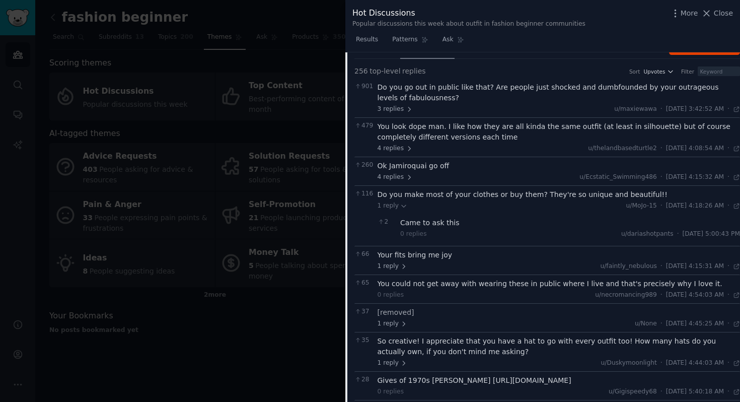
scroll to position [0, 0]
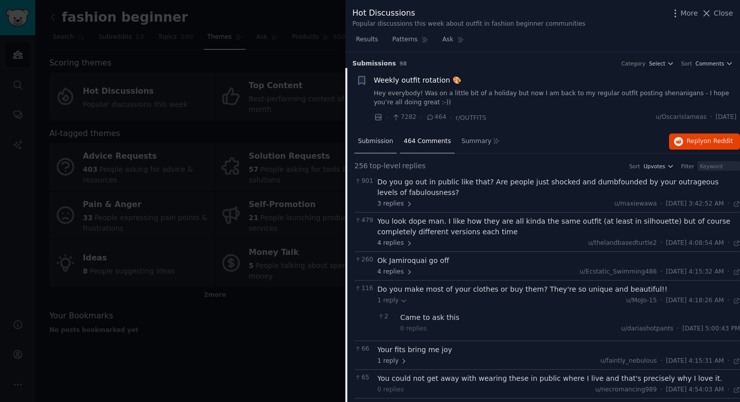
click at [376, 138] on span "Submission" at bounding box center [375, 141] width 35 height 9
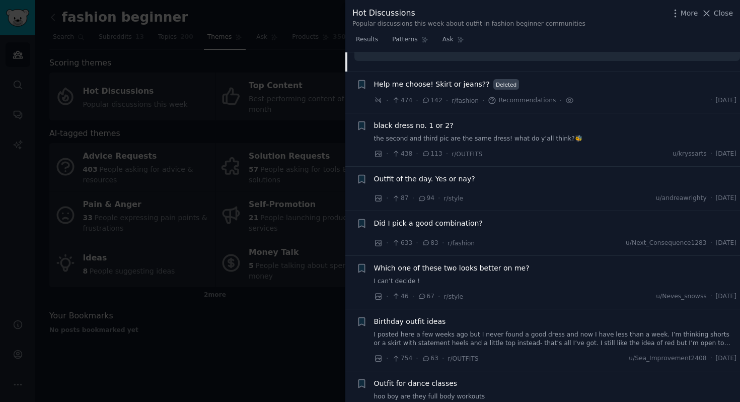
scroll to position [860, 0]
click at [409, 124] on span "black dress no. 1 or 2?" at bounding box center [414, 124] width 80 height 11
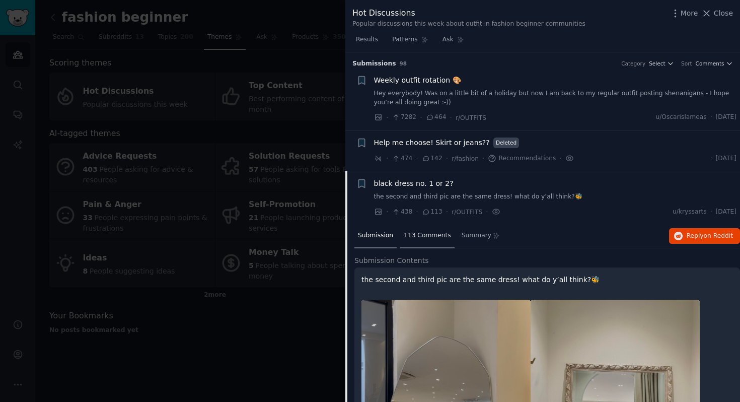
click at [422, 239] on span "113 Comments" at bounding box center [427, 235] width 47 height 9
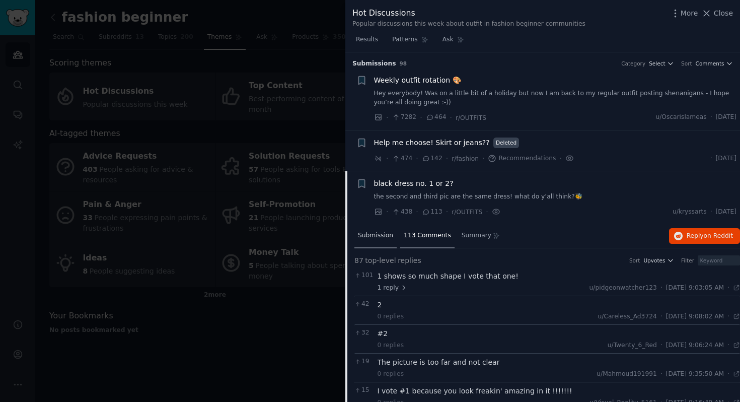
click at [373, 234] on span "Submission" at bounding box center [375, 235] width 35 height 9
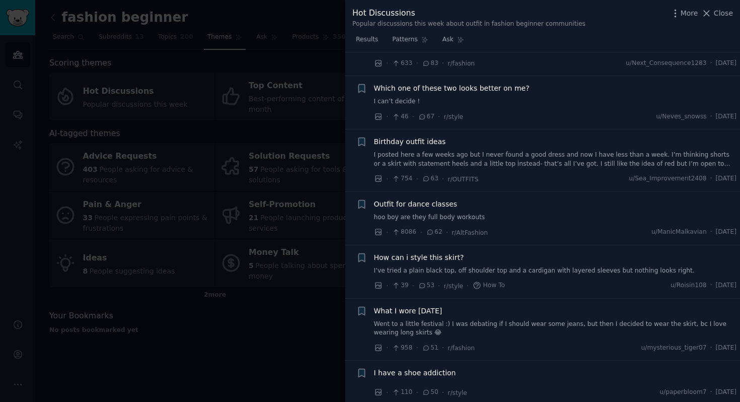
scroll to position [789, 0]
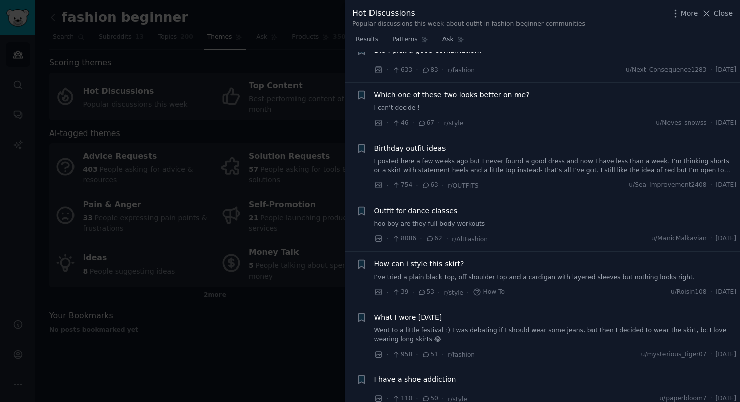
click at [408, 262] on span "How can i style this skirt?" at bounding box center [419, 264] width 90 height 11
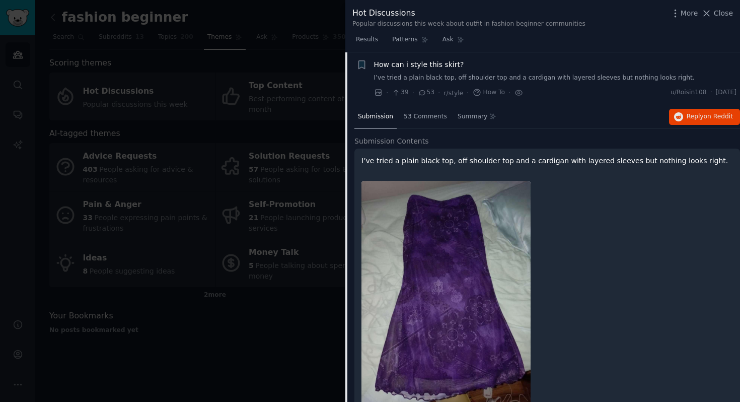
scroll to position [524, 0]
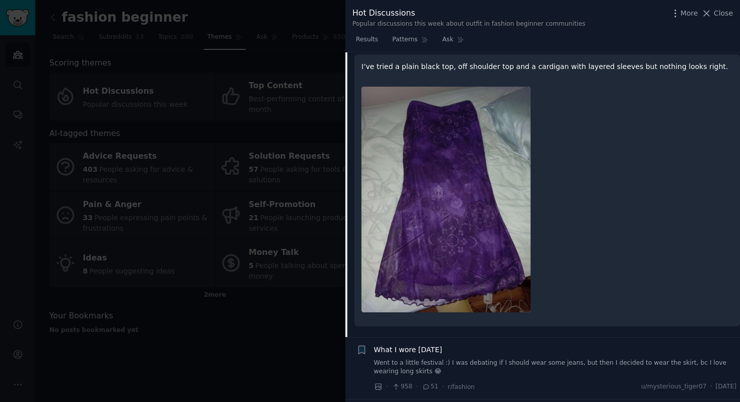
click at [448, 150] on img at bounding box center [445, 199] width 169 height 225
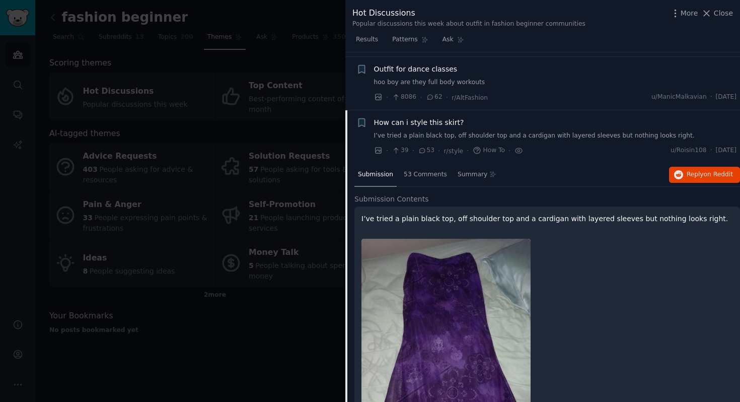
scroll to position [301, 0]
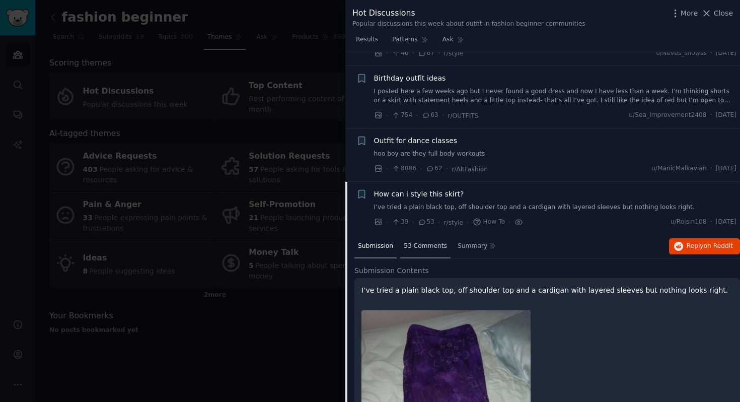
click at [431, 243] on span "53 Comments" at bounding box center [425, 246] width 43 height 9
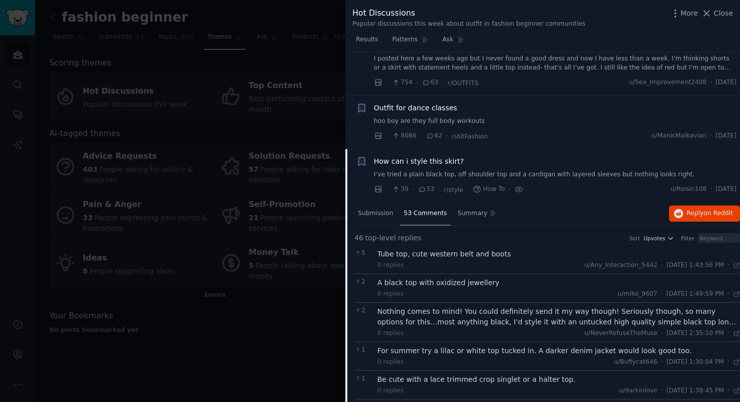
scroll to position [333, 0]
click at [505, 167] on div "How can i style this skirt?" at bounding box center [555, 161] width 363 height 11
click at [697, 216] on span "Reply on Reddit" at bounding box center [709, 213] width 46 height 9
click at [256, 291] on div at bounding box center [370, 201] width 740 height 402
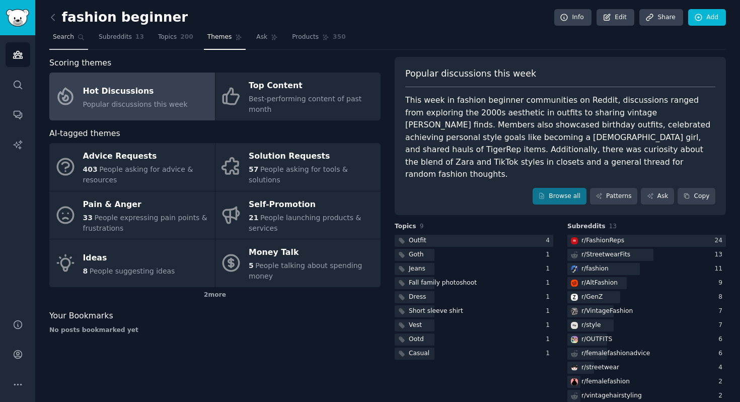
click at [68, 31] on link "Search" at bounding box center [68, 39] width 39 height 21
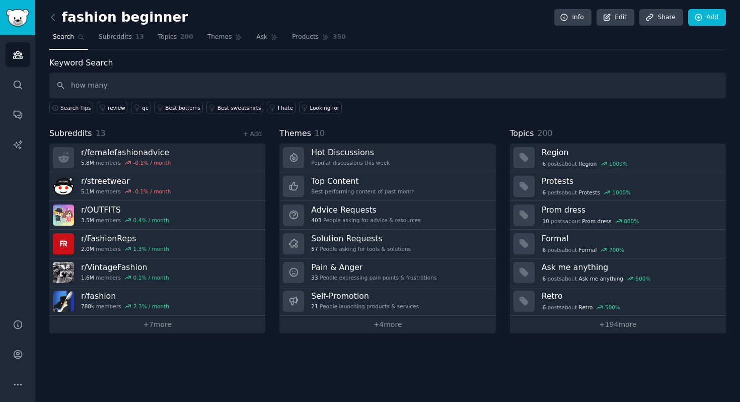
drag, startPoint x: 87, startPoint y: 88, endPoint x: 176, endPoint y: 94, distance: 88.8
click at [176, 95] on input "how many" at bounding box center [387, 85] width 676 height 26
type input "how frequent do people ask for styling advice?"
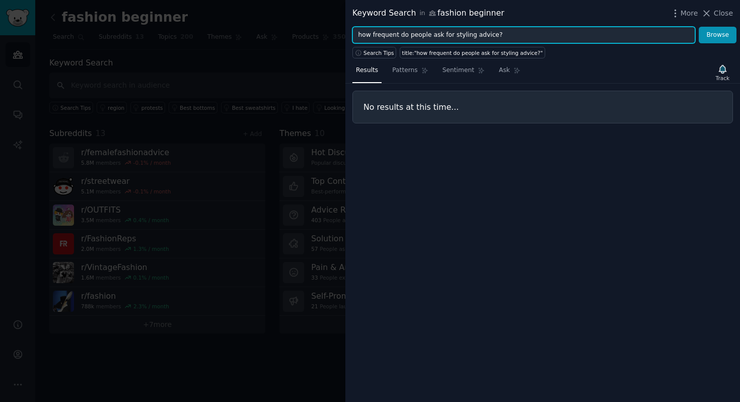
click at [381, 35] on input "how frequent do people ask for styling advice?" at bounding box center [523, 35] width 343 height 17
drag, startPoint x: 400, startPoint y: 36, endPoint x: 406, endPoint y: 36, distance: 6.0
click at [406, 36] on input "how frequent do people ask for styling advice?" at bounding box center [523, 35] width 343 height 17
click at [698, 27] on button "Browse" at bounding box center [717, 35] width 38 height 17
drag, startPoint x: 358, startPoint y: 34, endPoint x: 401, endPoint y: 34, distance: 42.8
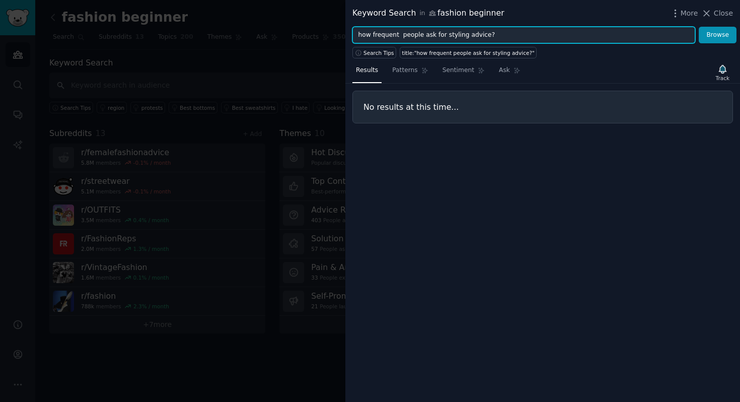
click at [401, 34] on input "how frequent people ask for styling advice?" at bounding box center [523, 35] width 343 height 17
drag, startPoint x: 378, startPoint y: 37, endPoint x: 330, endPoint y: 30, distance: 49.3
click at [328, 34] on div "Keyword Search in fashion beginner More Close people ask for styling advice? Br…" at bounding box center [370, 201] width 740 height 402
click at [430, 36] on input "ask for styling advice?" at bounding box center [523, 35] width 343 height 17
click at [698, 27] on button "Browse" at bounding box center [717, 35] width 38 height 17
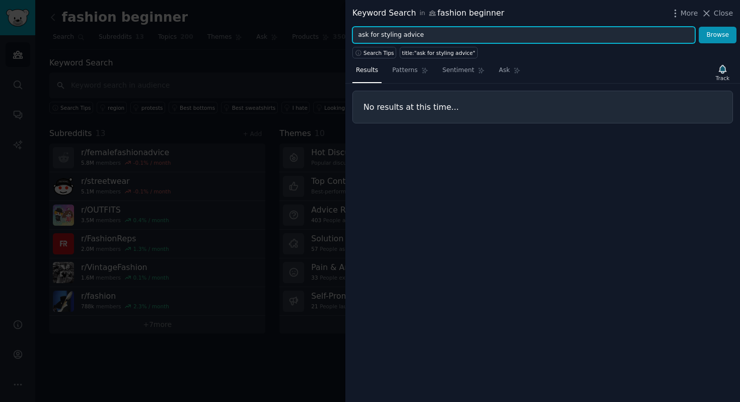
click at [361, 34] on input "ask for styling advice" at bounding box center [523, 35] width 343 height 17
click at [434, 39] on input "ask for styling advice" at bounding box center [523, 35] width 343 height 17
click at [698, 27] on button "Browse" at bounding box center [717, 35] width 38 height 17
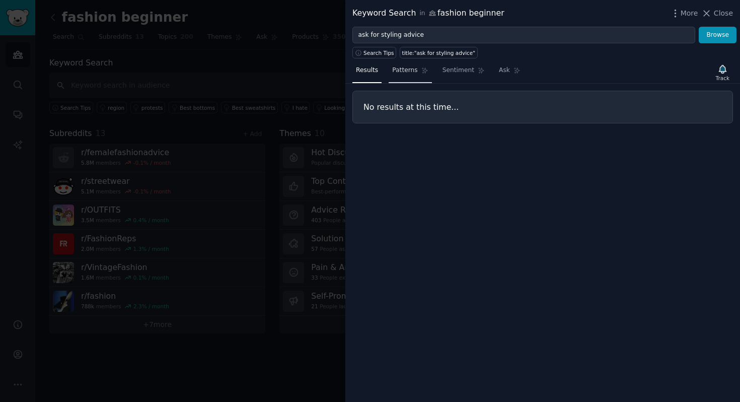
click at [418, 69] on link "Patterns" at bounding box center [409, 72] width 43 height 21
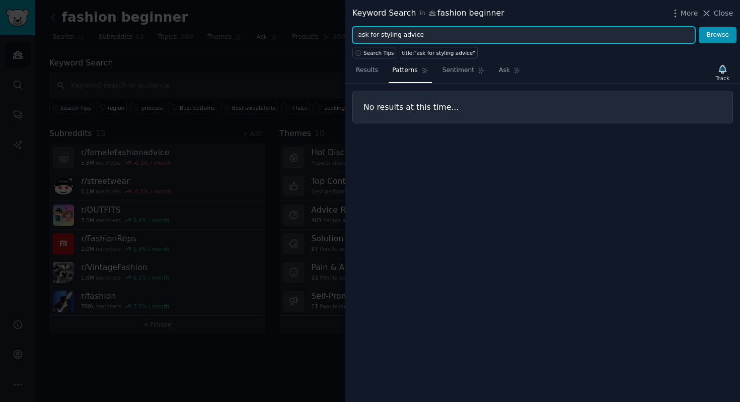
click at [432, 31] on input "ask for styling advice" at bounding box center [523, 35] width 343 height 17
drag, startPoint x: 379, startPoint y: 36, endPoint x: 336, endPoint y: 34, distance: 42.8
click at [336, 35] on div "Keyword Search in fashion beginner More Close ask for styling advice Browse Sea…" at bounding box center [370, 201] width 740 height 402
type input "styling advice"
click at [698, 27] on button "Browse" at bounding box center [717, 35] width 38 height 17
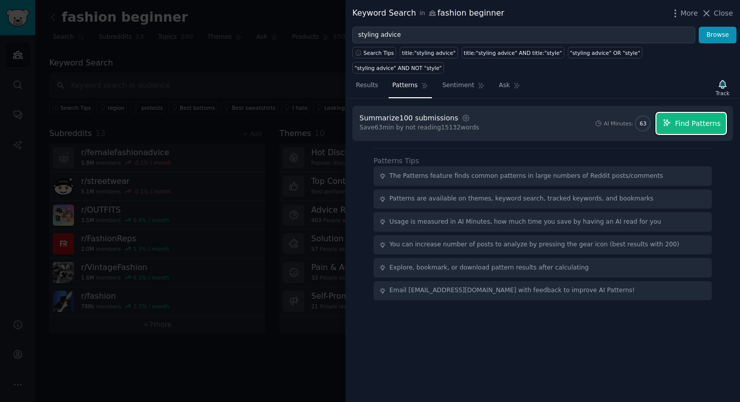
click at [686, 118] on span "Find Patterns" at bounding box center [698, 123] width 46 height 11
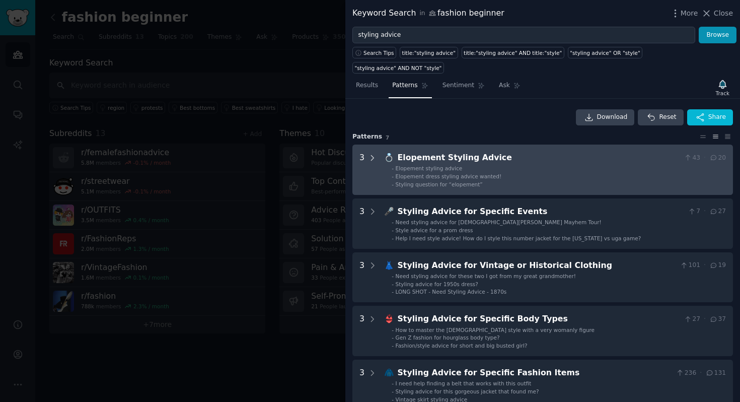
click at [369, 153] on icon at bounding box center [372, 157] width 9 height 9
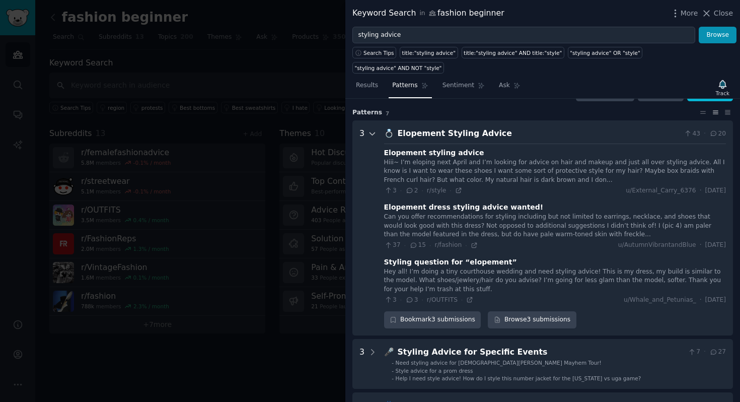
scroll to position [46, 0]
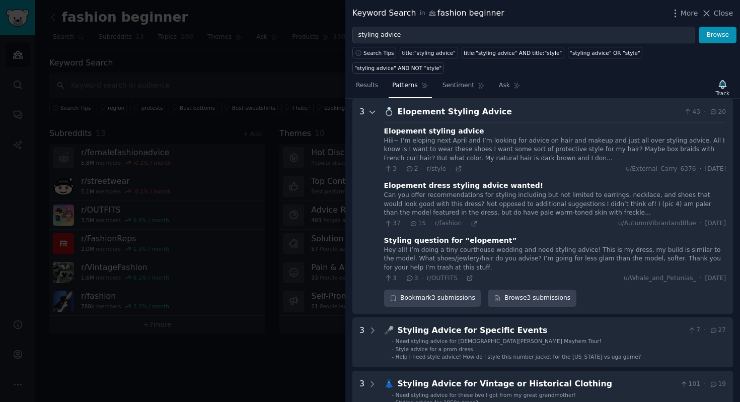
click at [373, 108] on icon at bounding box center [372, 112] width 9 height 9
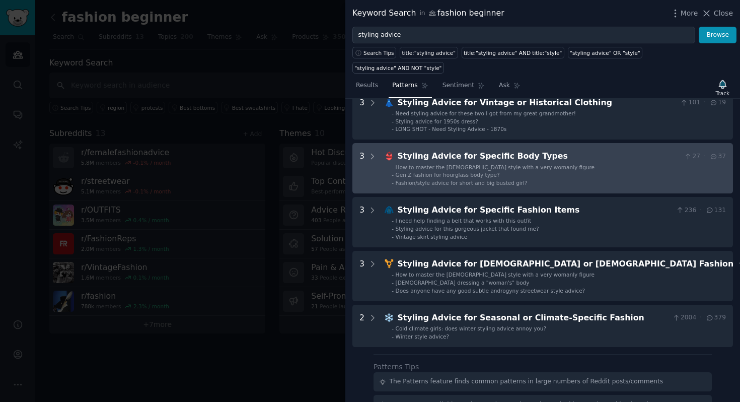
scroll to position [191, 0]
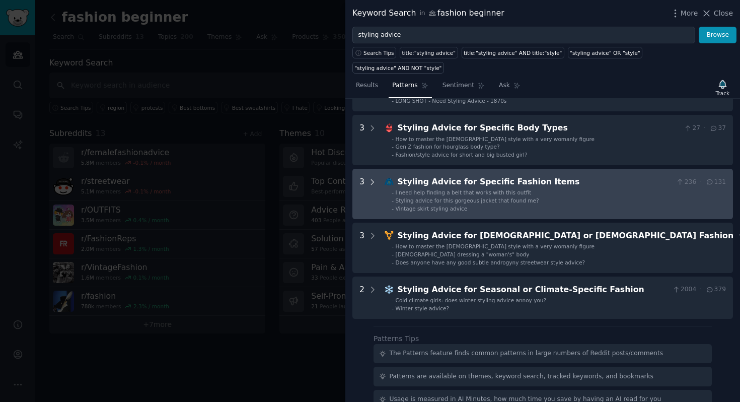
click at [370, 176] on div at bounding box center [372, 194] width 9 height 36
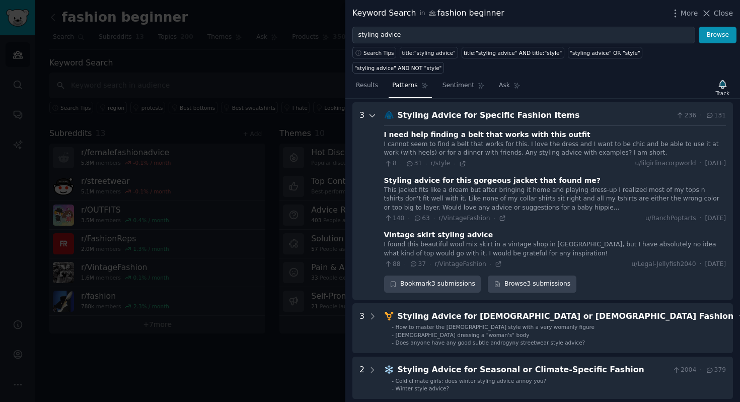
scroll to position [261, 0]
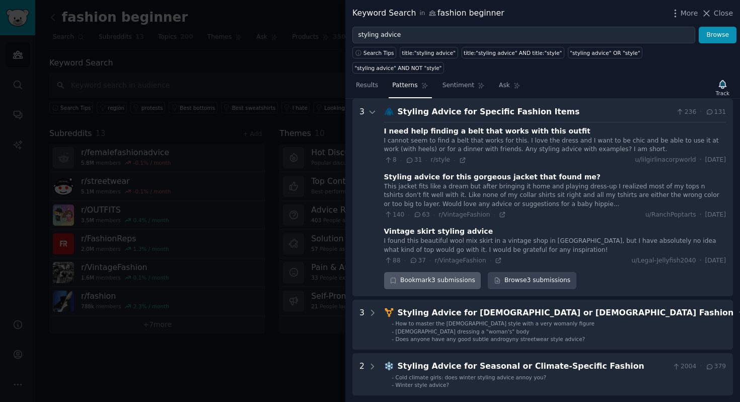
click at [439, 272] on div "Bookmark 3 submissions" at bounding box center [432, 280] width 97 height 17
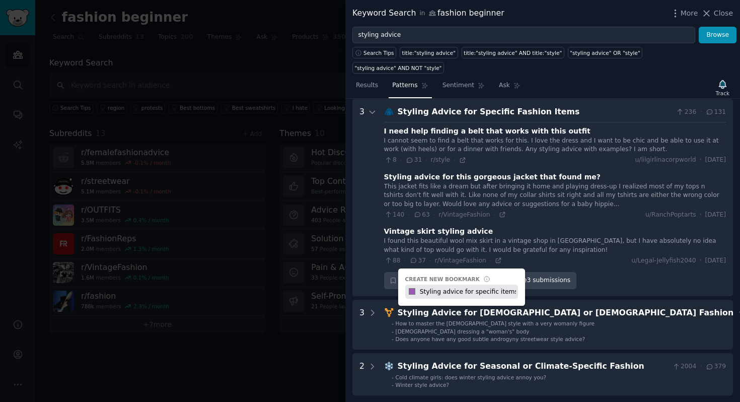
type input "Styling advice for specific items"
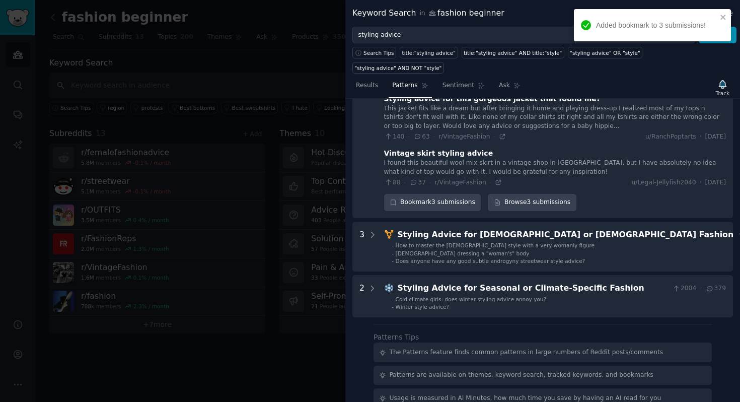
scroll to position [341, 0]
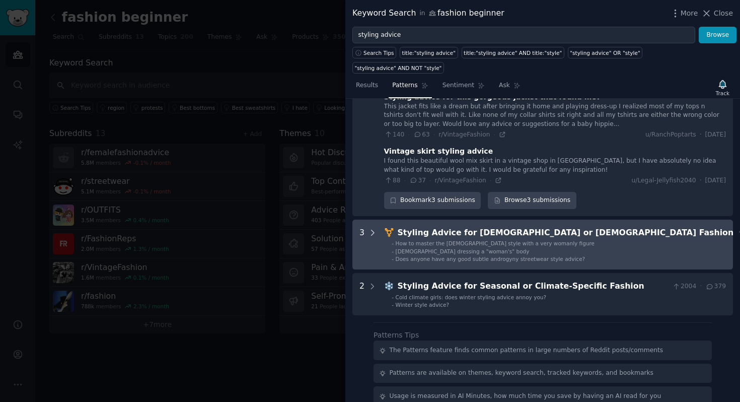
click at [374, 228] on icon at bounding box center [372, 232] width 9 height 9
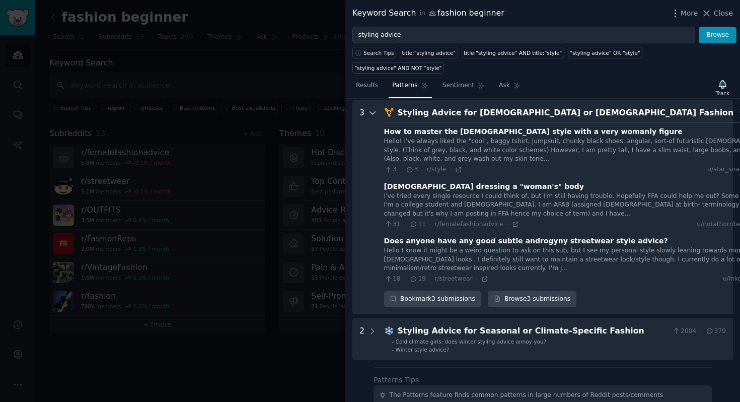
scroll to position [461, 0]
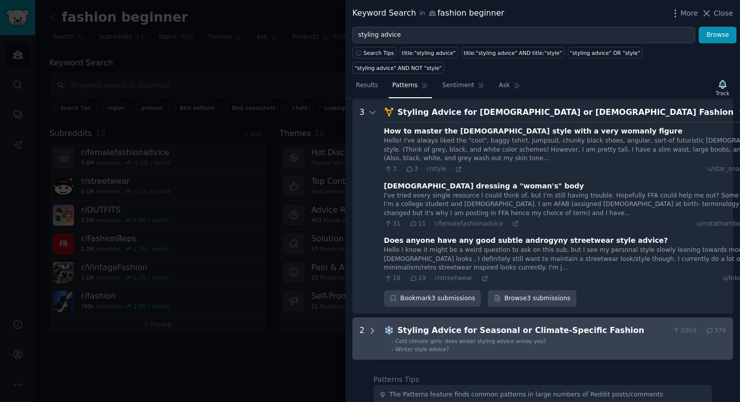
click at [369, 326] on icon at bounding box center [372, 330] width 9 height 9
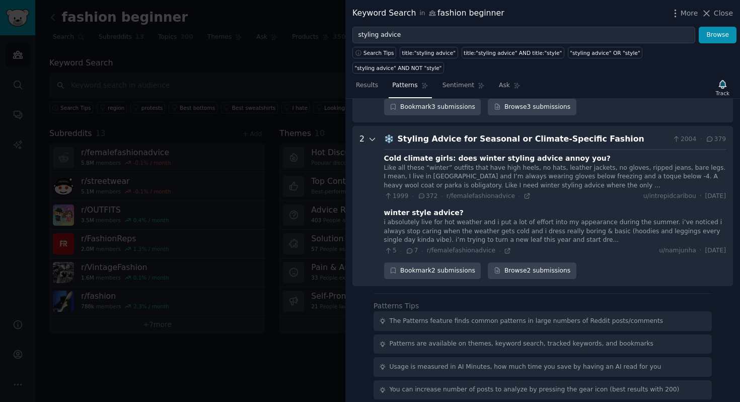
scroll to position [644, 0]
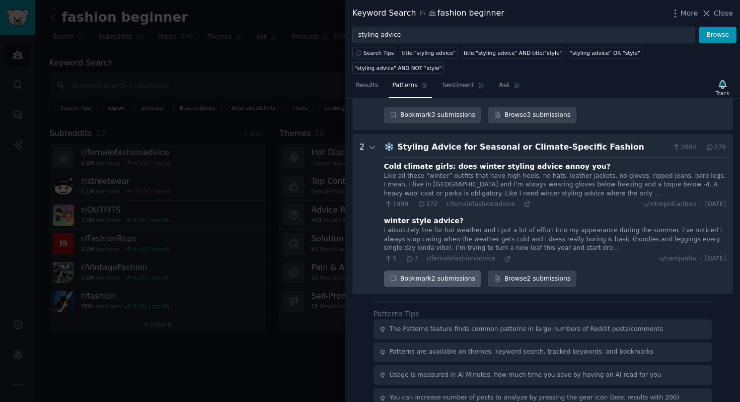
click at [433, 270] on div "Bookmark 2 submissions" at bounding box center [432, 278] width 97 height 17
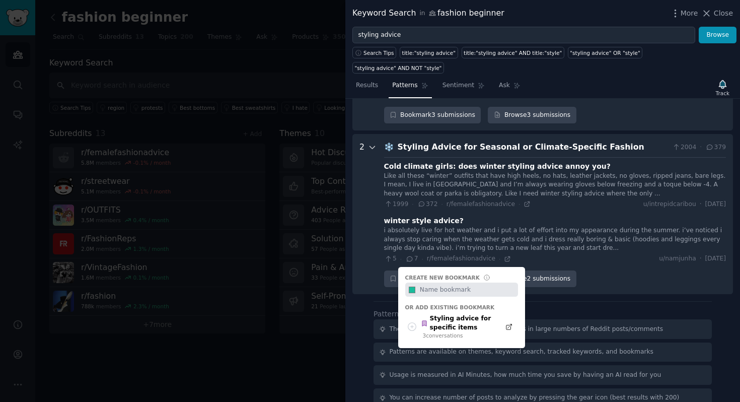
click at [373, 214] on div at bounding box center [372, 214] width 9 height 146
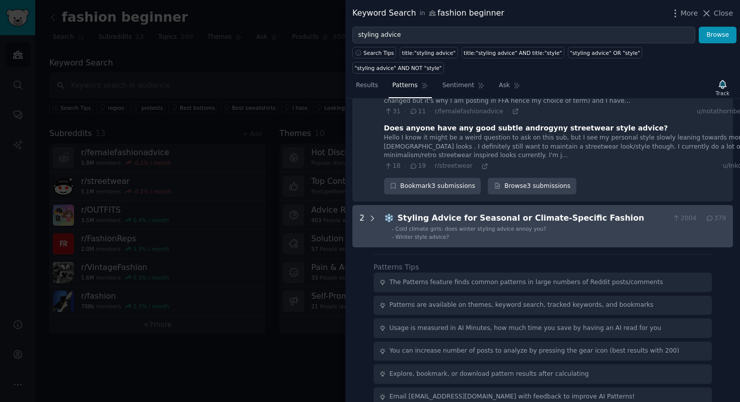
click at [370, 212] on div at bounding box center [372, 226] width 9 height 28
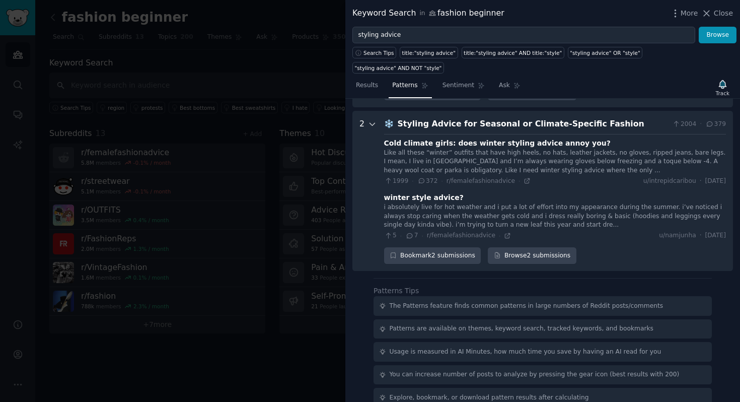
scroll to position [679, 0]
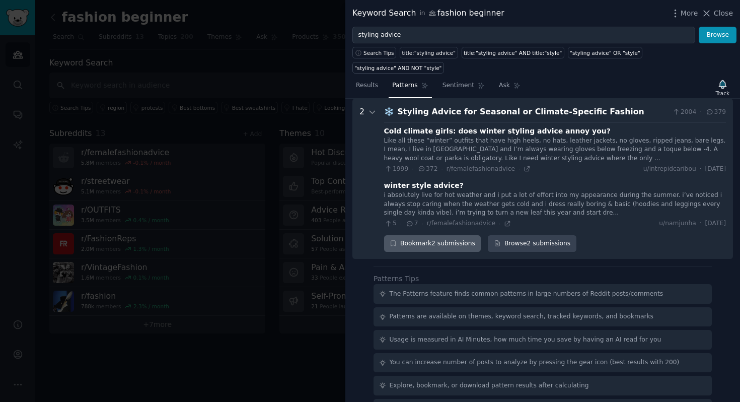
click at [416, 235] on div "Bookmark 2 submissions" at bounding box center [432, 243] width 97 height 17
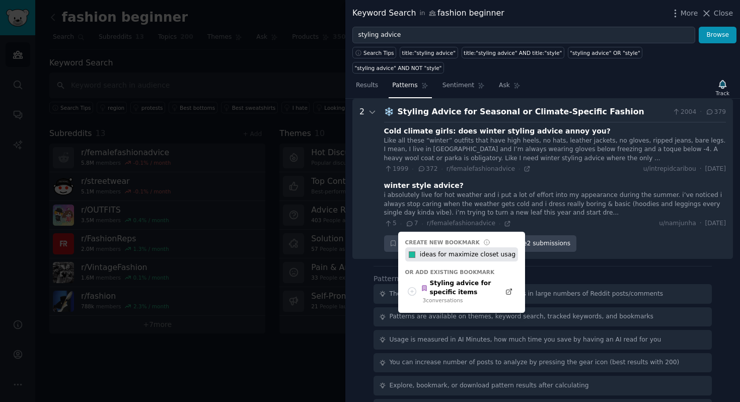
drag, startPoint x: 476, startPoint y: 239, endPoint x: 493, endPoint y: 236, distance: 16.8
click at [493, 247] on input "ideas for maximize closet usage" at bounding box center [468, 254] width 100 height 14
click at [510, 247] on input "ideas for maximize itmes usage" at bounding box center [468, 254] width 100 height 14
type input "ideas for maximize itmes usage for different seasons"
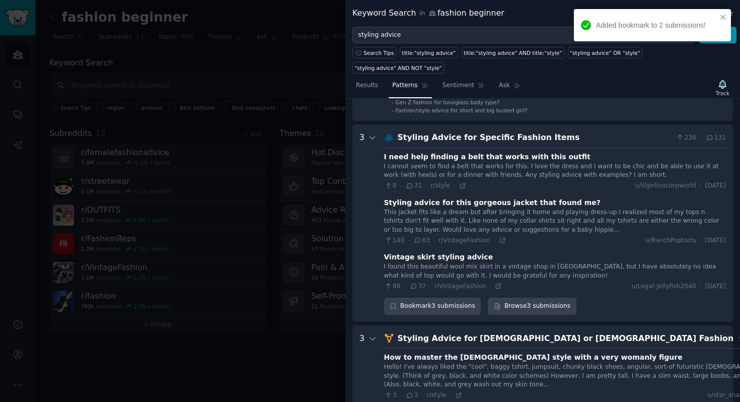
scroll to position [0, 0]
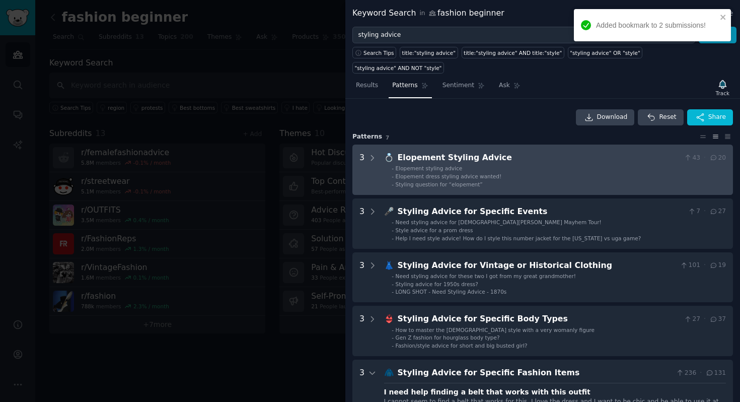
click at [378, 144] on Advice "3 💍 Elopement Styling Advice 43 · 20 - Elopement styling advice - Elopement dre…" at bounding box center [542, 169] width 380 height 50
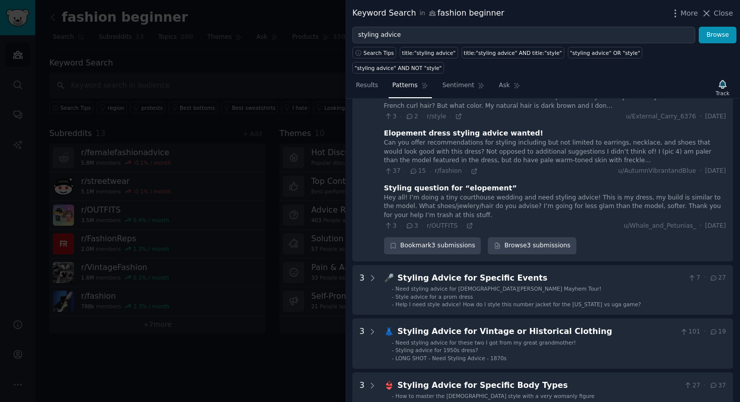
scroll to position [148, 0]
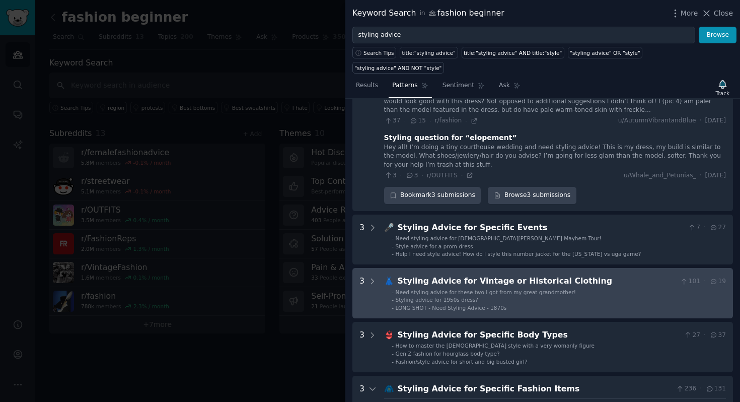
click at [377, 268] on Clothing "3 👗 Styling Advice for Vintage or Historical Clothing 101 · 19 - Need styling a…" at bounding box center [542, 293] width 380 height 50
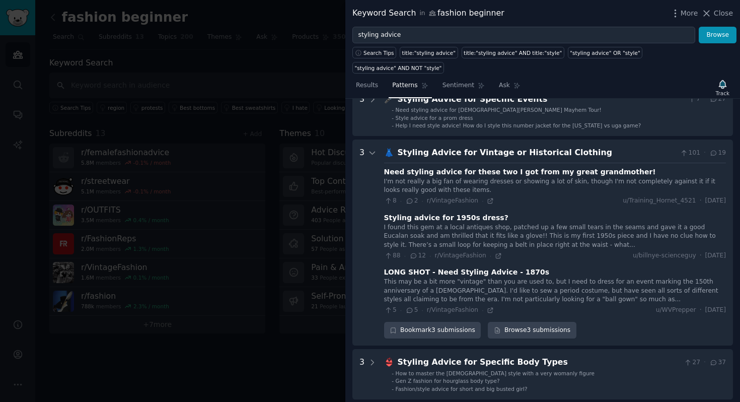
scroll to position [562, 0]
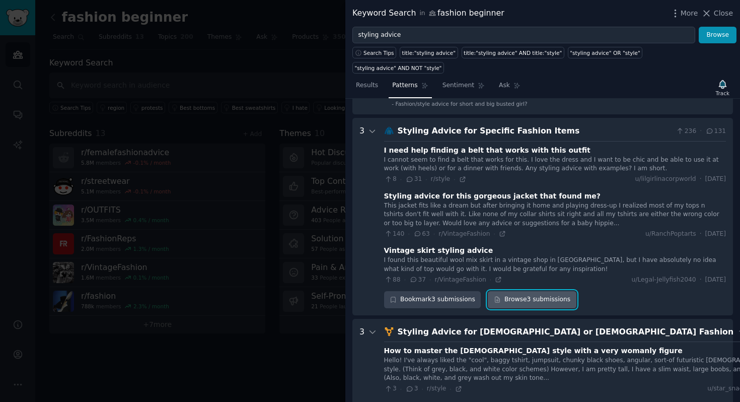
click at [511, 291] on link "Browse 3 submissions" at bounding box center [532, 299] width 88 height 17
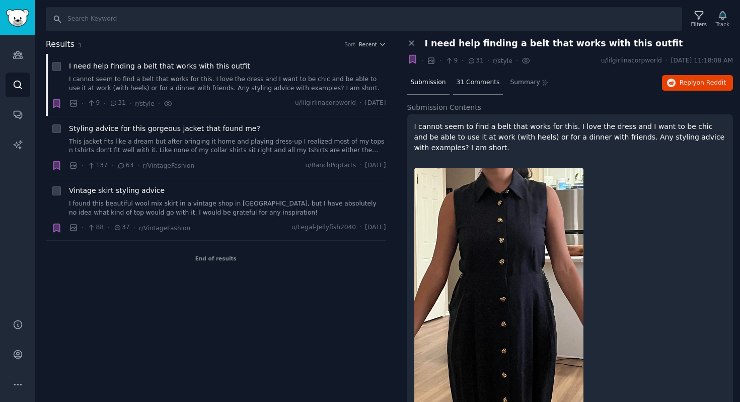
click at [461, 87] on div "31 Comments" at bounding box center [478, 83] width 50 height 24
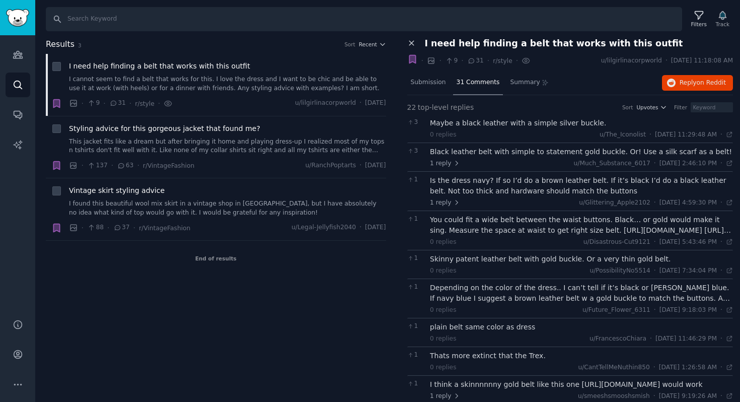
click at [410, 46] on icon at bounding box center [411, 43] width 9 height 9
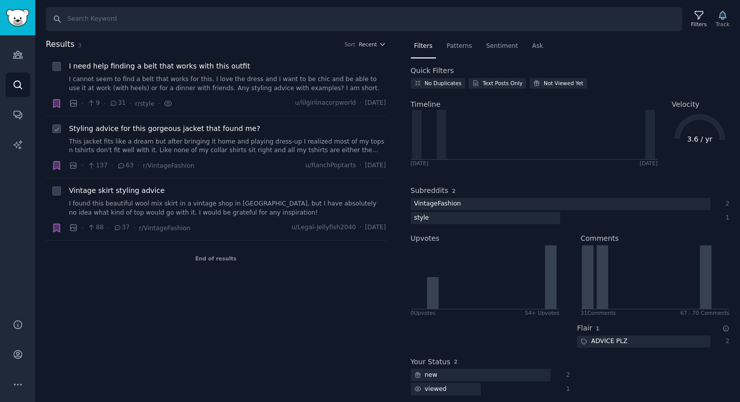
click at [96, 126] on span "Styling advice for this gorgeous jacket that found me?" at bounding box center [164, 128] width 191 height 11
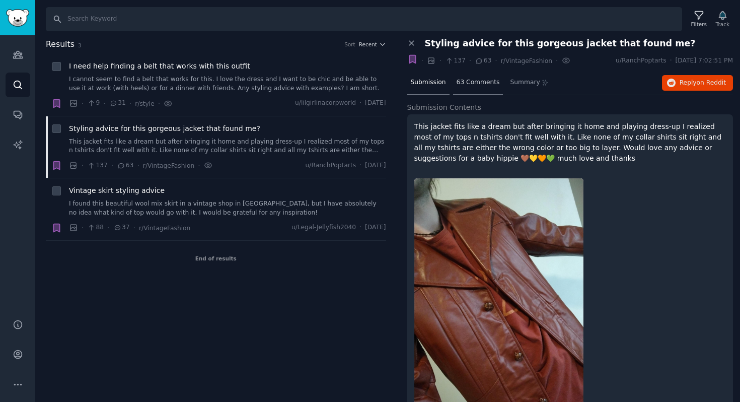
click at [490, 82] on span "63 Comments" at bounding box center [477, 82] width 43 height 9
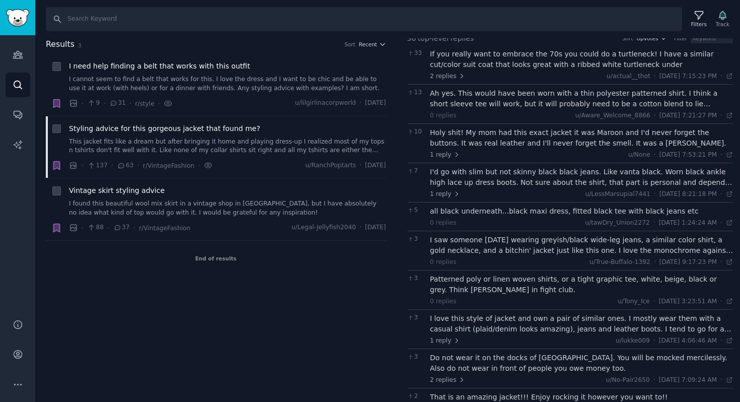
scroll to position [79, 0]
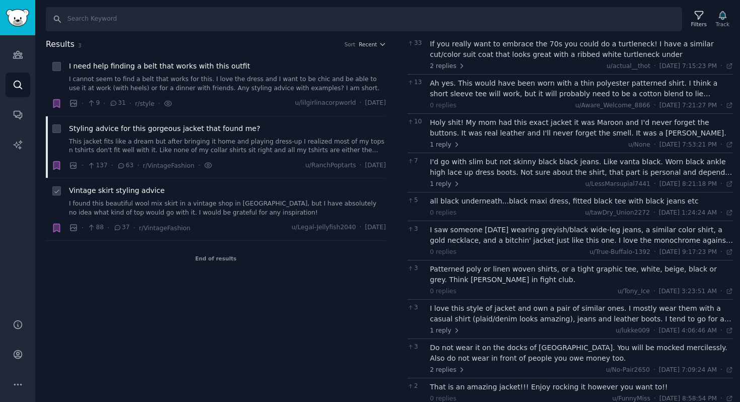
click at [103, 190] on span "Vintage skirt styling advice" at bounding box center [117, 190] width 96 height 11
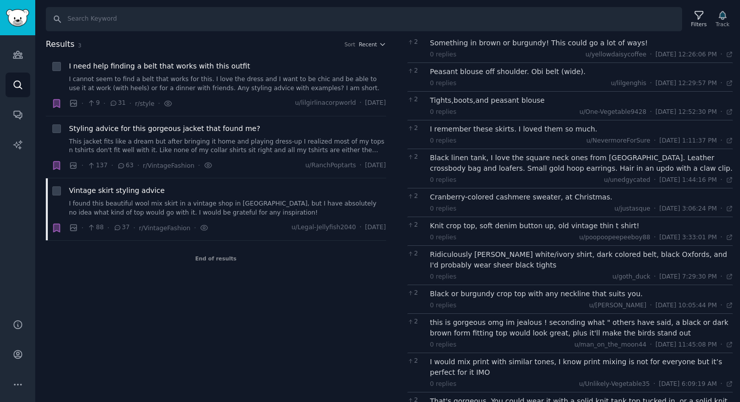
scroll to position [596, 0]
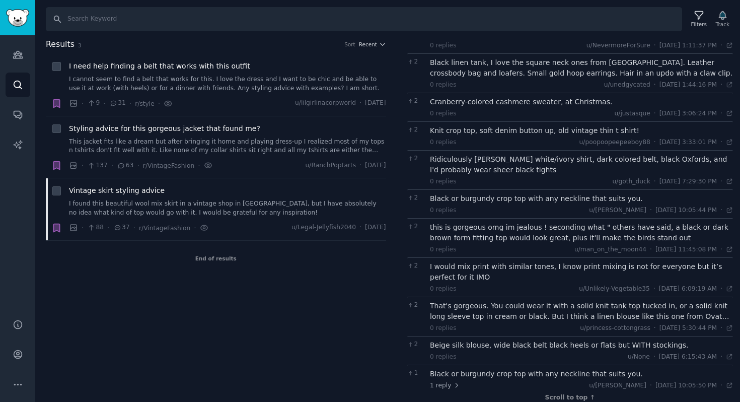
click at [347, 275] on div "Results 3 Sort Recent I need help finding a belt that works with this outfit I …" at bounding box center [223, 220] width 354 height 364
click at [26, 52] on link "Audiences" at bounding box center [18, 54] width 25 height 25
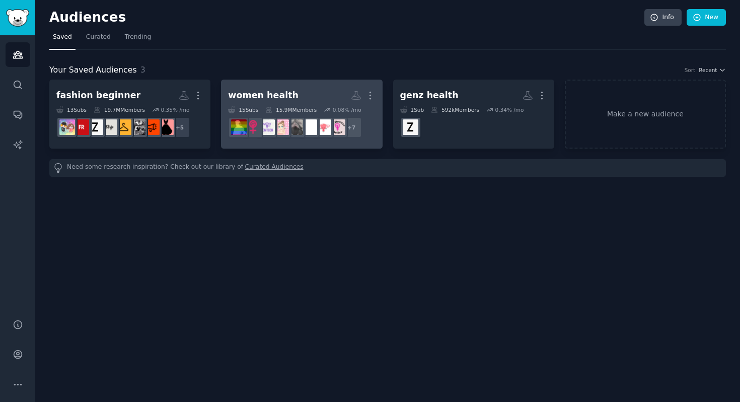
click at [284, 94] on div "women health" at bounding box center [263, 95] width 70 height 13
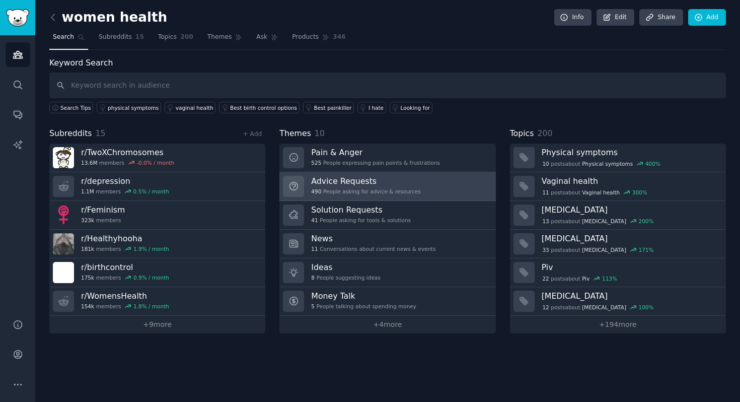
click at [354, 182] on h3 "Advice Requests" at bounding box center [365, 181] width 109 height 11
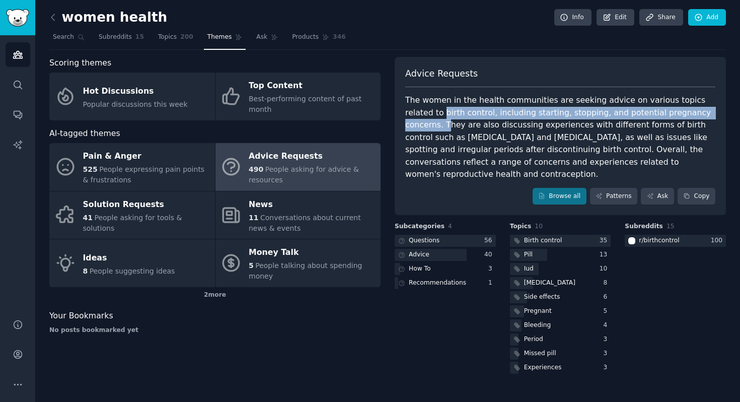
drag, startPoint x: 406, startPoint y: 113, endPoint x: 685, endPoint y: 109, distance: 279.3
click at [685, 109] on div "The women in the health communities are seeking advice on various topics relate…" at bounding box center [560, 137] width 310 height 87
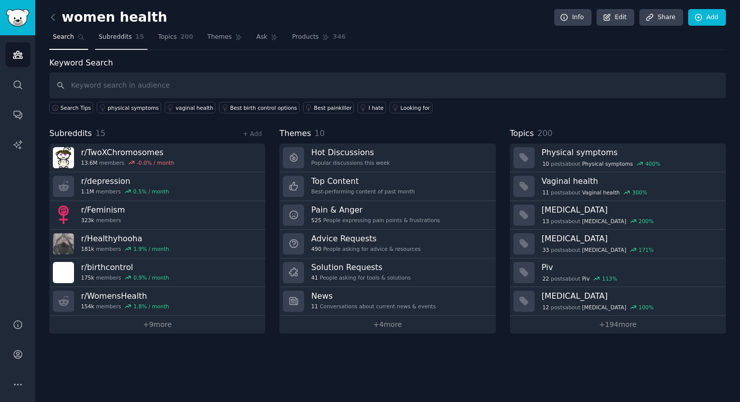
click at [120, 47] on link "Subreddits 15" at bounding box center [121, 39] width 52 height 21
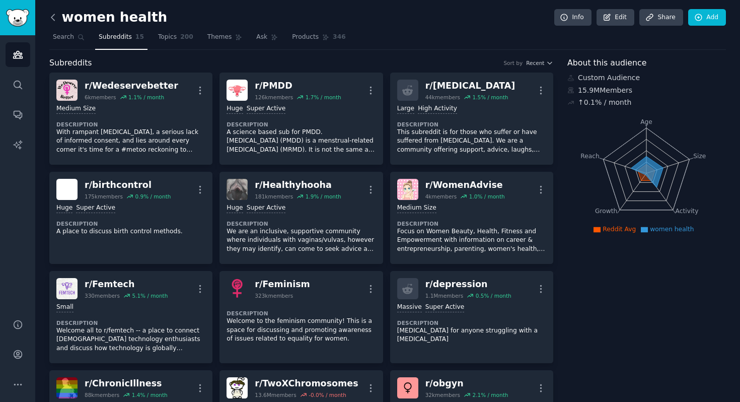
click at [54, 16] on icon at bounding box center [53, 17] width 11 height 11
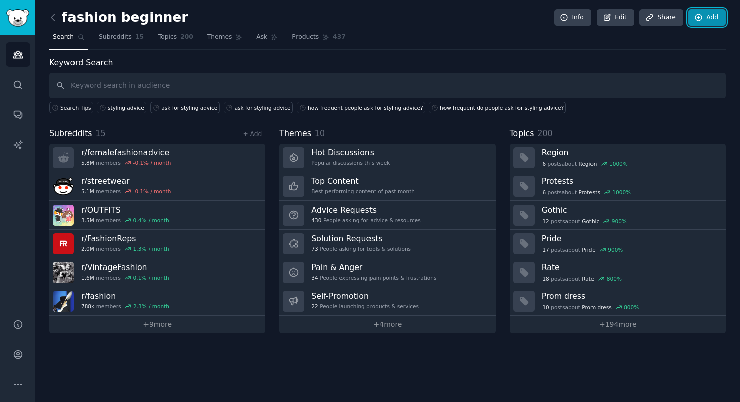
click at [709, 18] on link "Add" at bounding box center [707, 17] width 38 height 17
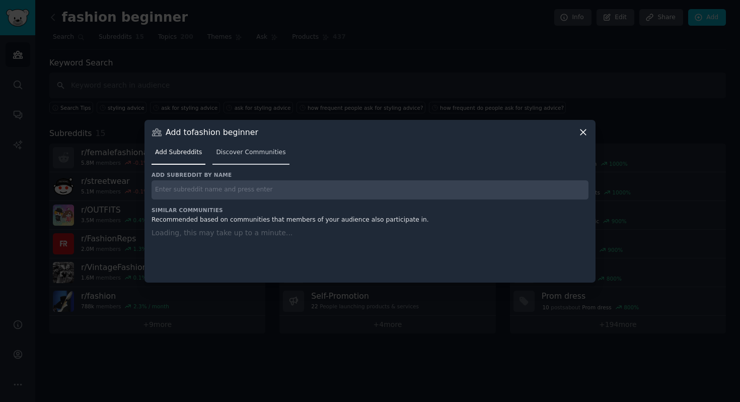
click at [229, 148] on span "Discover Communities" at bounding box center [250, 152] width 69 height 9
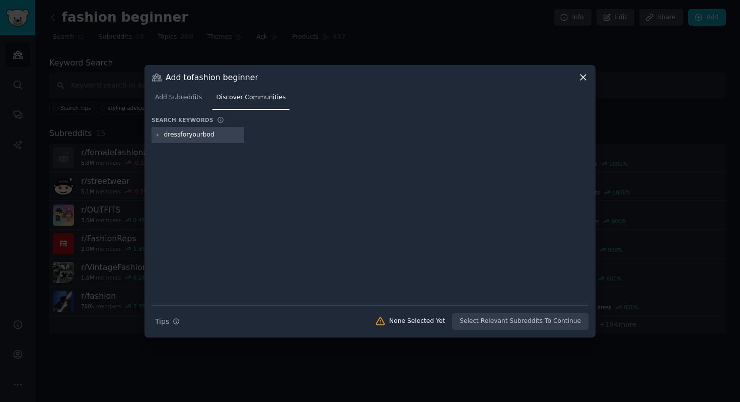
type input "dressforyourbody"
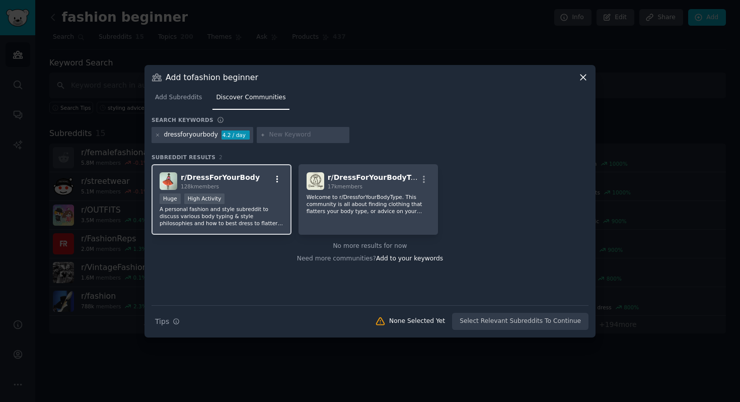
click at [278, 178] on icon "button" at bounding box center [277, 179] width 9 height 9
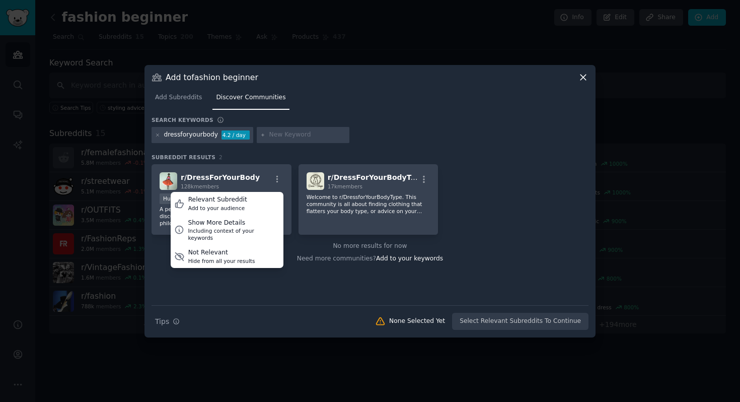
click at [283, 277] on div "r/ DressForYourBody 128k members Relevant Subreddit Add to your audience Show M…" at bounding box center [369, 234] width 437 height 141
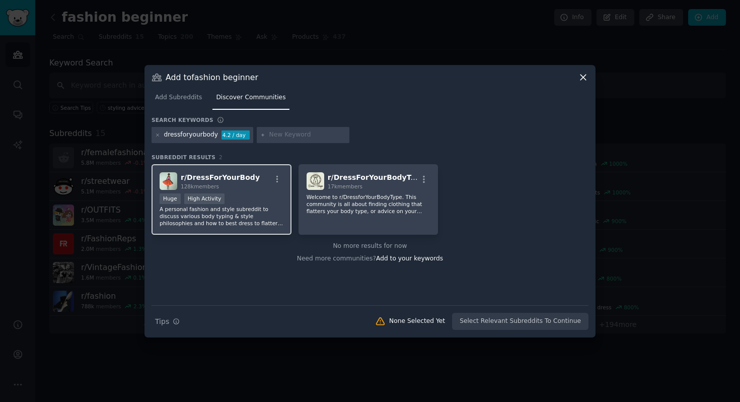
click at [252, 185] on div "r/ DressForYourBody 128k members" at bounding box center [222, 181] width 124 height 18
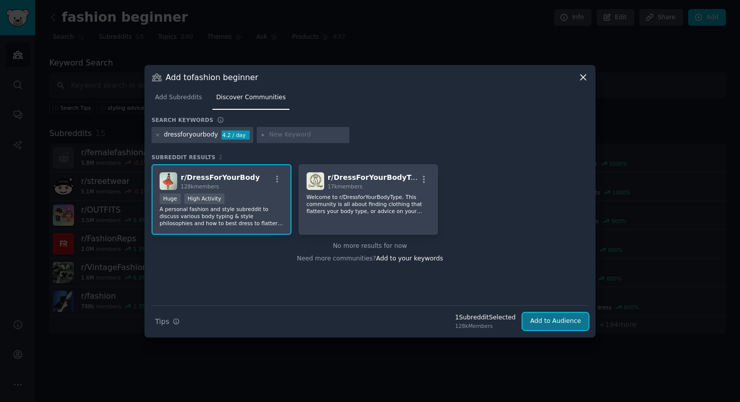
click at [564, 323] on button "Add to Audience" at bounding box center [555, 320] width 66 height 17
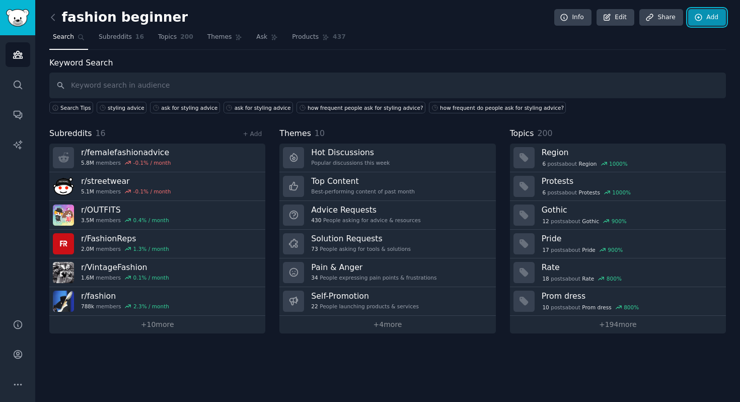
click at [709, 16] on link "Add" at bounding box center [707, 17] width 38 height 17
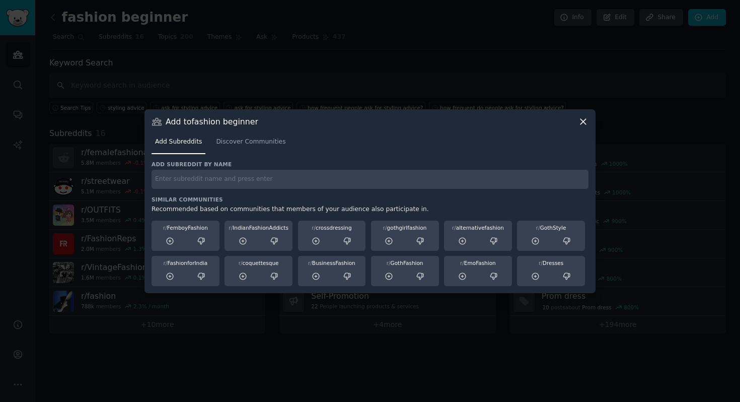
click at [285, 188] on input "text" at bounding box center [369, 180] width 437 height 20
click at [246, 130] on div "Add Subreddits Discover Communities" at bounding box center [369, 144] width 437 height 34
click at [246, 140] on span "Discover Communities" at bounding box center [250, 141] width 69 height 9
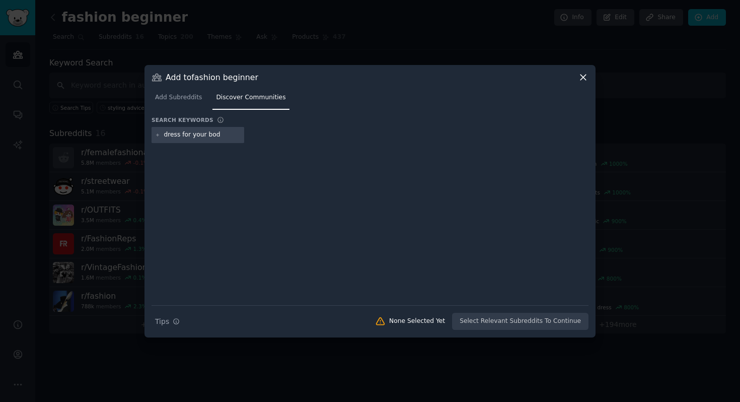
type input "dress for your body"
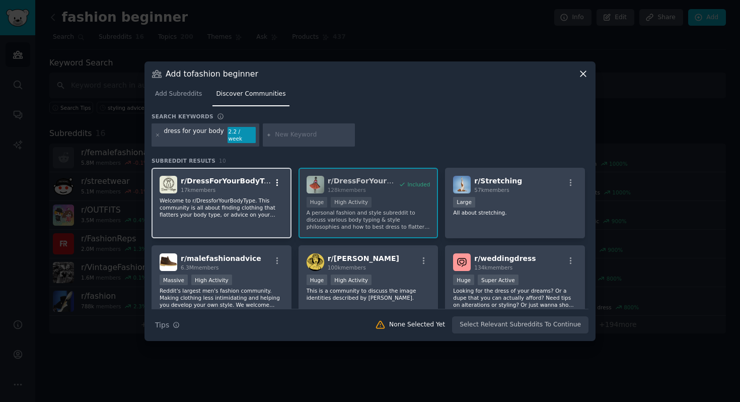
click at [275, 178] on icon "button" at bounding box center [277, 182] width 9 height 9
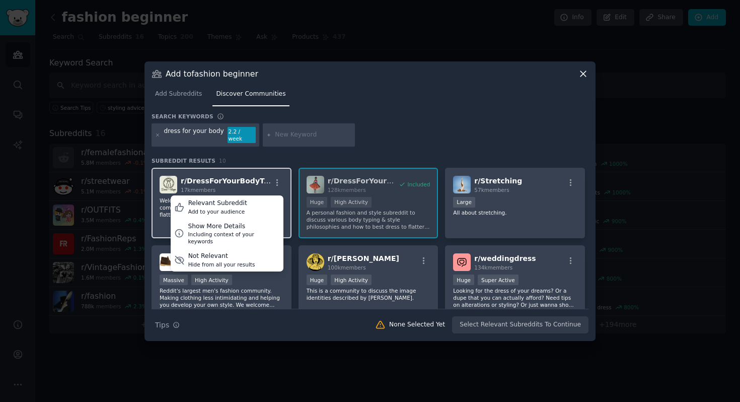
click at [239, 180] on span "r/ DressForYourBodyType" at bounding box center [230, 181] width 98 height 8
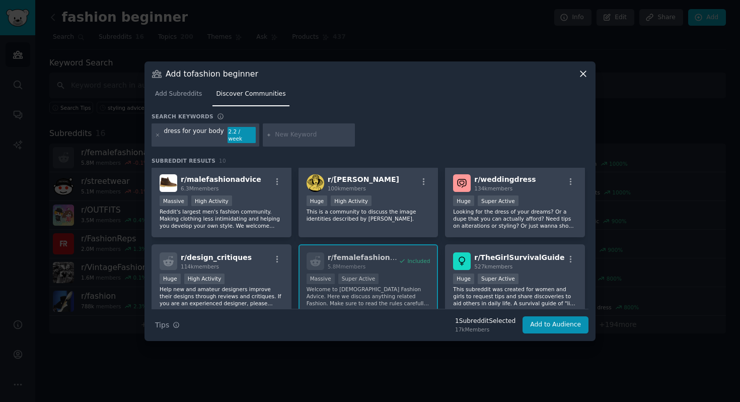
scroll to position [81, 0]
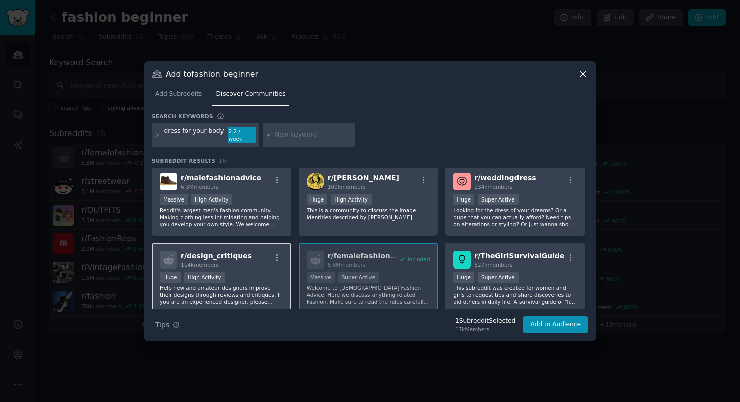
click at [262, 289] on p "Help new and amateur designers improve their designs through reviews and critiq…" at bounding box center [222, 294] width 124 height 21
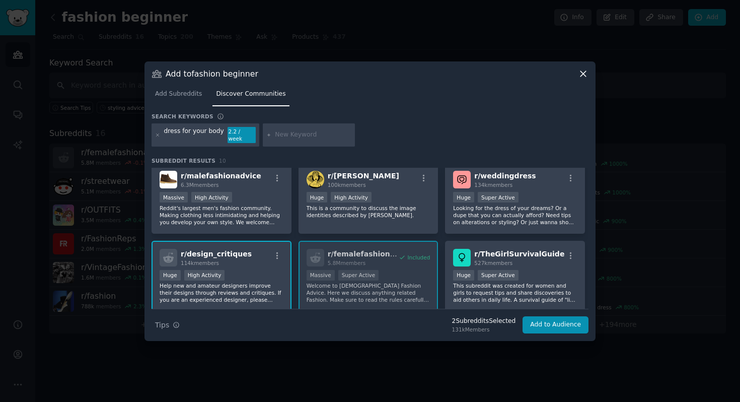
scroll to position [71, 0]
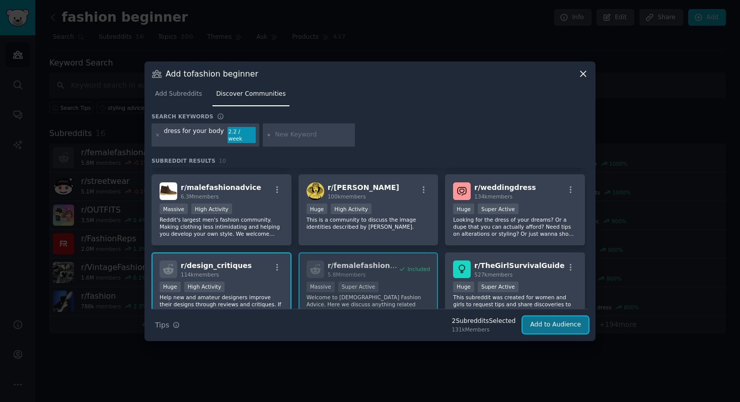
click at [567, 323] on button "Add to Audience" at bounding box center [555, 324] width 66 height 17
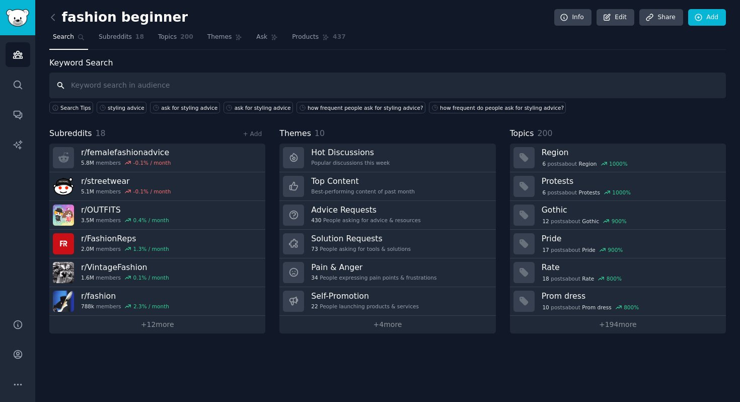
click at [182, 88] on input "text" at bounding box center [387, 85] width 676 height 26
type input "dress"
drag, startPoint x: 117, startPoint y: 87, endPoint x: 43, endPoint y: 87, distance: 74.5
click at [43, 87] on div "fashion beginner Info Edit Share Add Search Subreddits 18 Topics 200 Themes Ask…" at bounding box center [387, 201] width 704 height 402
click at [103, 38] on span "Subreddits" at bounding box center [115, 37] width 33 height 9
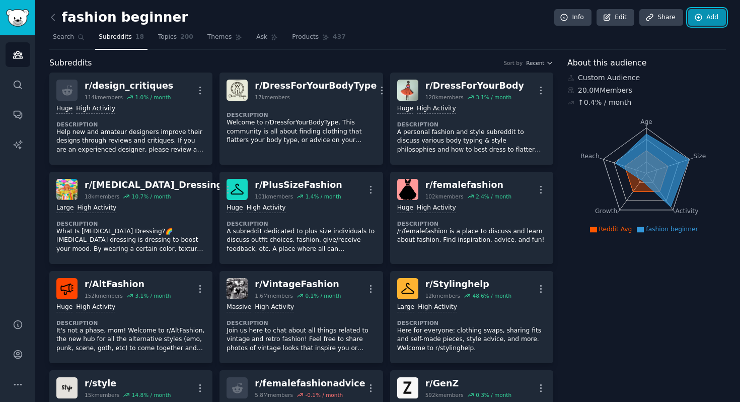
click at [700, 18] on icon at bounding box center [698, 17] width 9 height 9
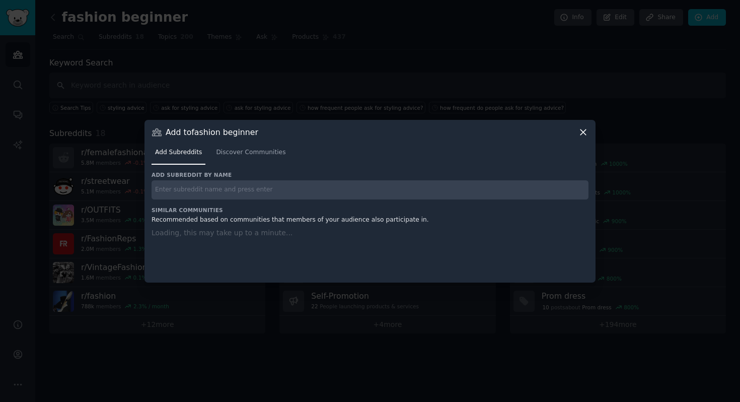
click at [233, 188] on input "text" at bounding box center [369, 190] width 437 height 20
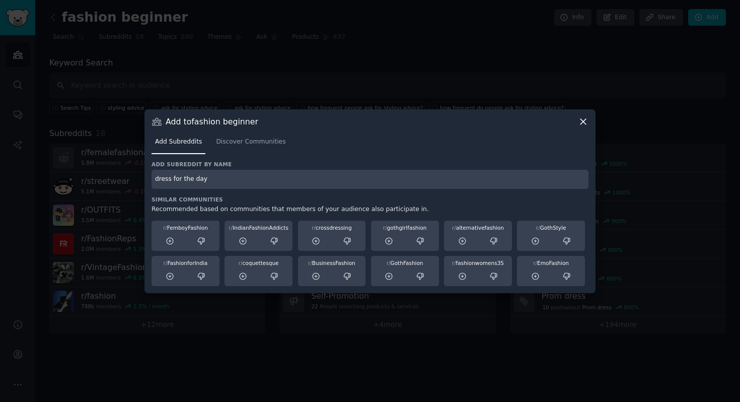
type input "dress for the day"
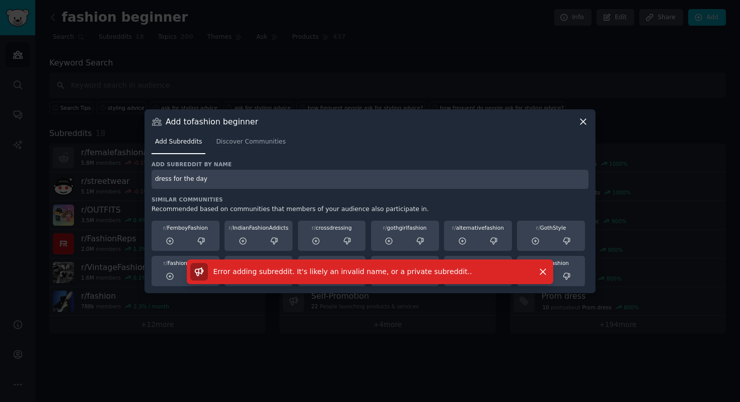
drag, startPoint x: 224, startPoint y: 176, endPoint x: 144, endPoint y: 175, distance: 80.5
click at [144, 175] on div "Add to fashion beginner Add Subreddits Discover Communities Add subreddit by na…" at bounding box center [369, 201] width 451 height 184
click at [255, 138] on span "Discover Communities" at bounding box center [250, 141] width 69 height 9
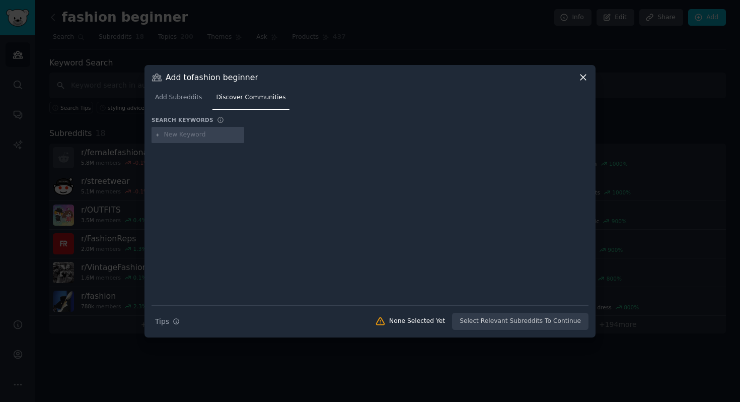
type input "dress for the day"
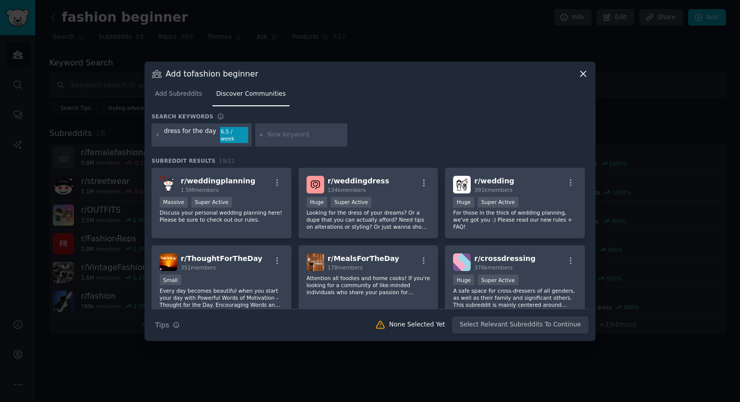
click at [188, 133] on div "dress for the day" at bounding box center [190, 135] width 52 height 16
drag, startPoint x: 181, startPoint y: 133, endPoint x: 191, endPoint y: 133, distance: 10.1
click at [191, 133] on div "dress for the day" at bounding box center [190, 135] width 52 height 16
click at [159, 136] on icon at bounding box center [158, 135] width 6 height 6
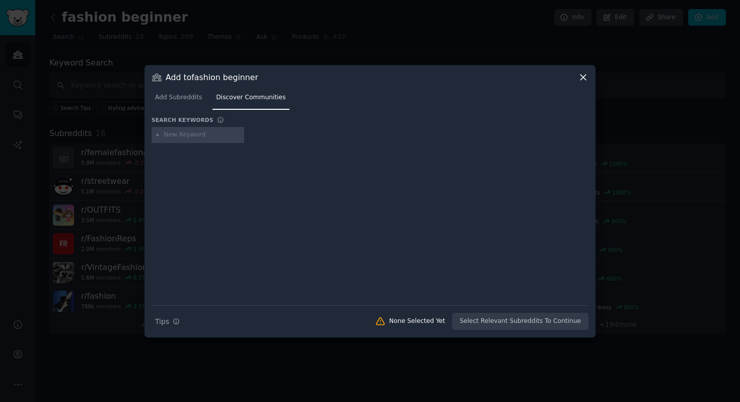
click at [195, 133] on input "text" at bounding box center [202, 134] width 76 height 9
type input "dress of the day"
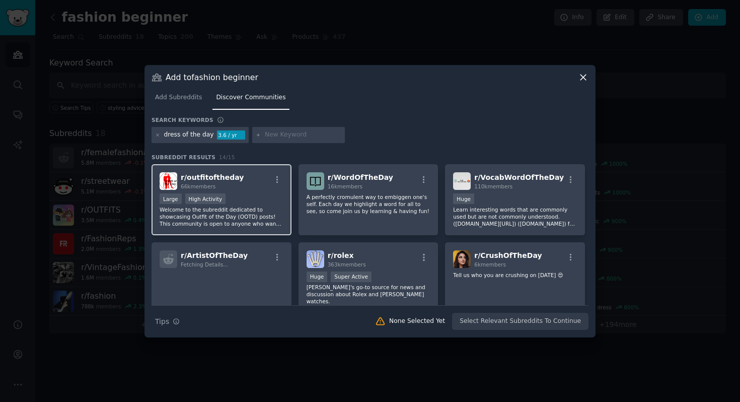
scroll to position [81, 0]
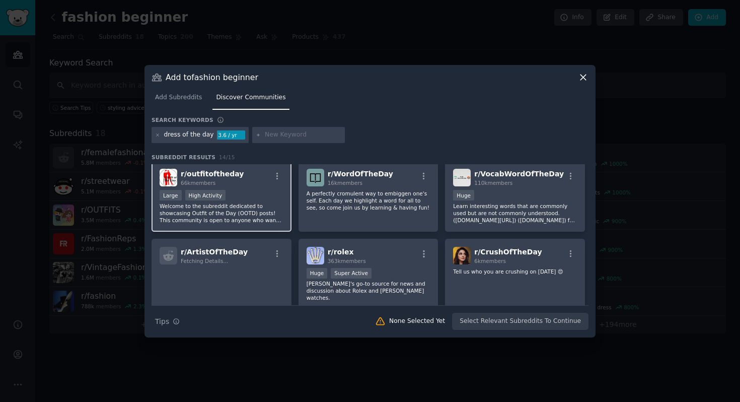
click at [278, 170] on div "r/ outfitoftheday 66k members" at bounding box center [222, 178] width 124 height 18
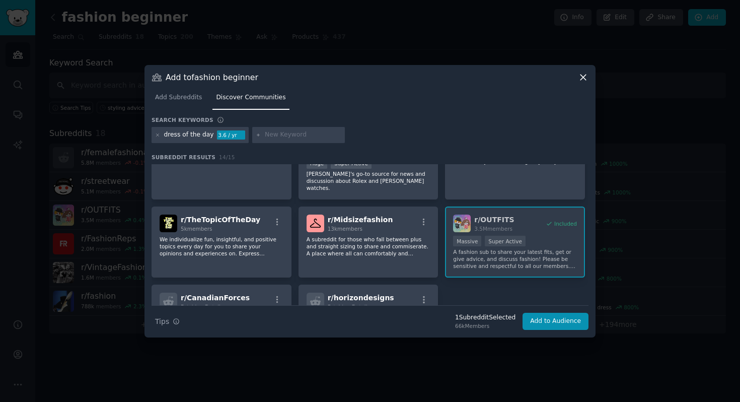
scroll to position [193, 0]
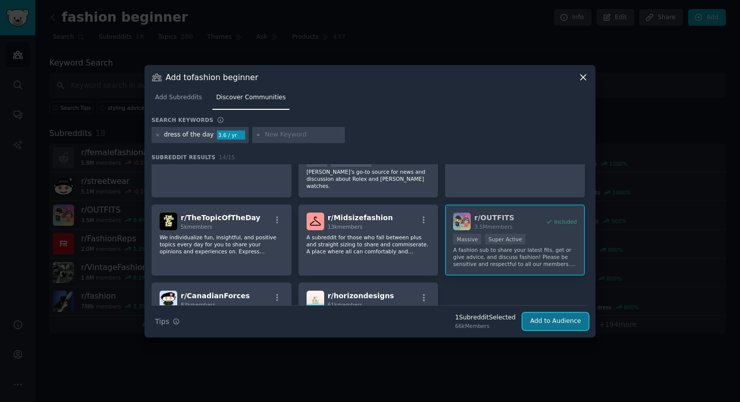
click at [569, 322] on button "Add to Audience" at bounding box center [555, 320] width 66 height 17
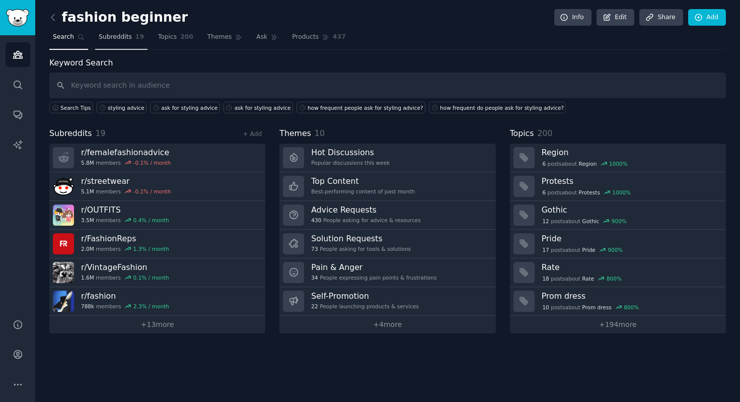
click at [117, 34] on span "Subreddits" at bounding box center [115, 37] width 33 height 9
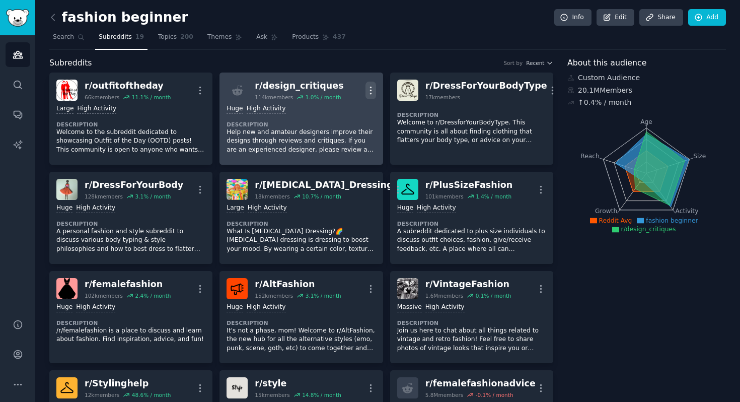
click at [370, 88] on icon "button" at bounding box center [370, 90] width 11 height 11
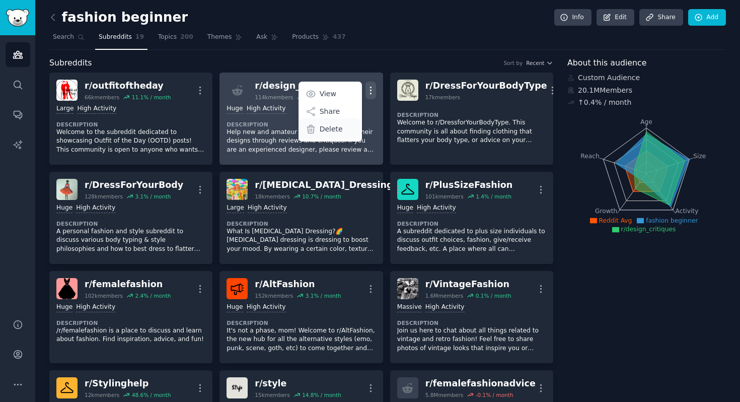
click at [337, 130] on p "Delete" at bounding box center [331, 129] width 23 height 11
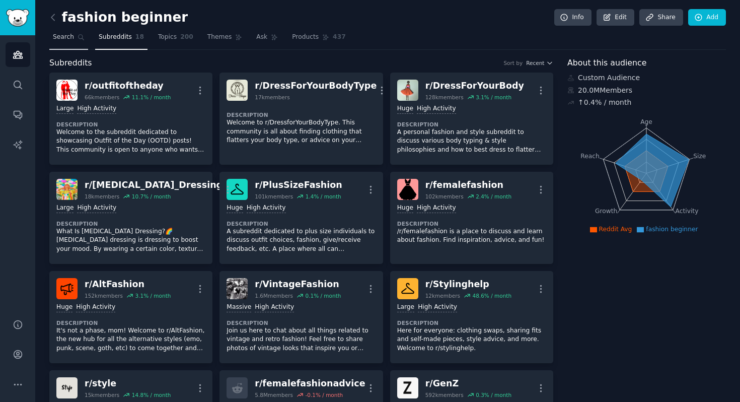
click at [67, 36] on span "Search" at bounding box center [63, 37] width 21 height 9
